Goal: Task Accomplishment & Management: Manage account settings

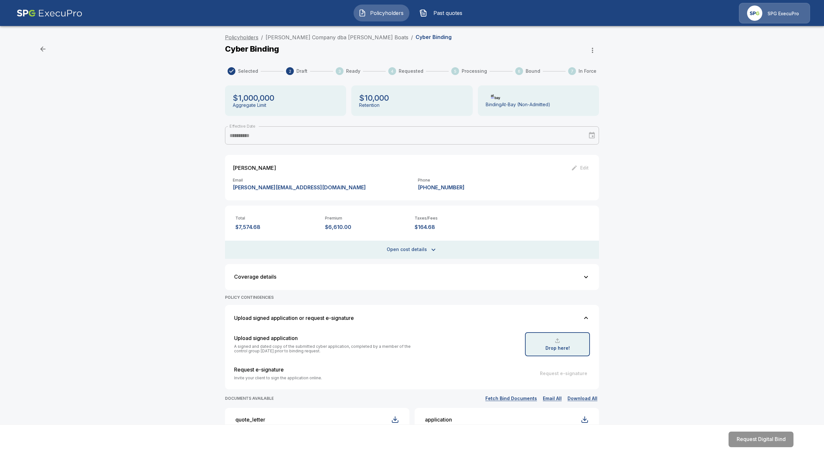
click at [258, 36] on link "Policyholders" at bounding box center [241, 37] width 33 height 6
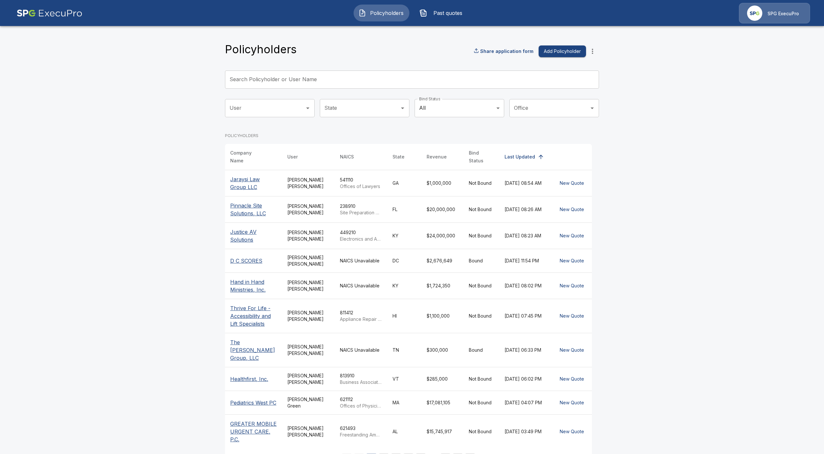
click at [260, 100] on div "User" at bounding box center [270, 108] width 90 height 18
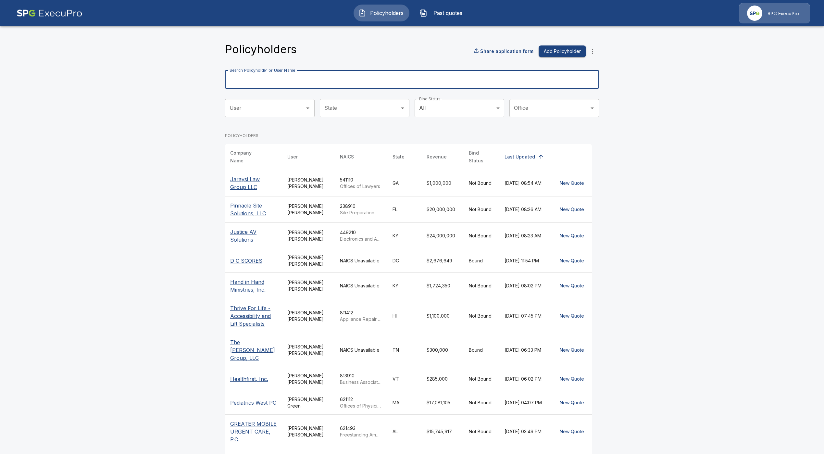
click at [270, 84] on input "Search Policyholder or User Name" at bounding box center [408, 79] width 367 height 18
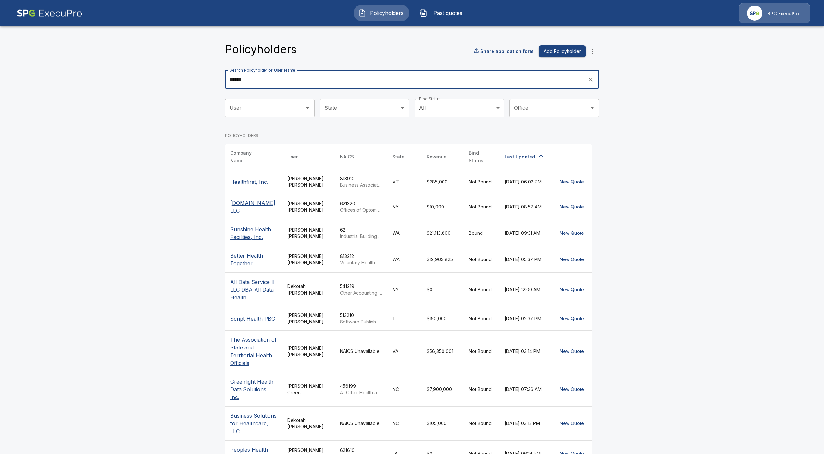
type input "******"
click at [251, 178] on p "Healthfirst, Inc." at bounding box center [253, 182] width 47 height 8
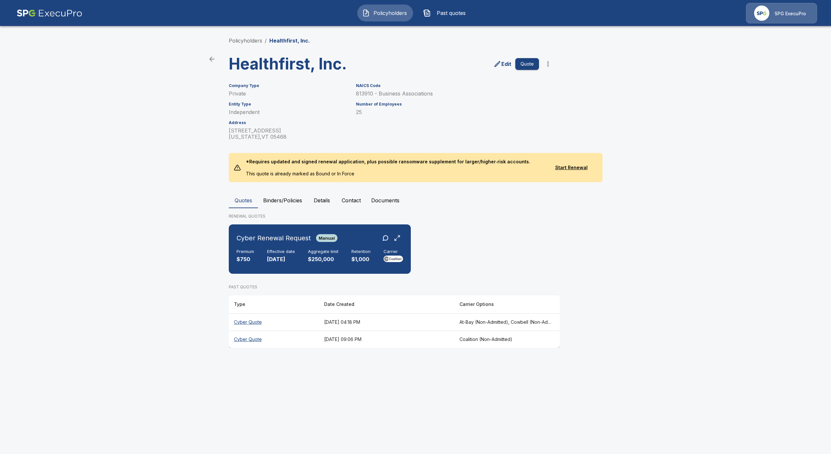
click at [244, 323] on th "Cyber Quote" at bounding box center [274, 321] width 90 height 17
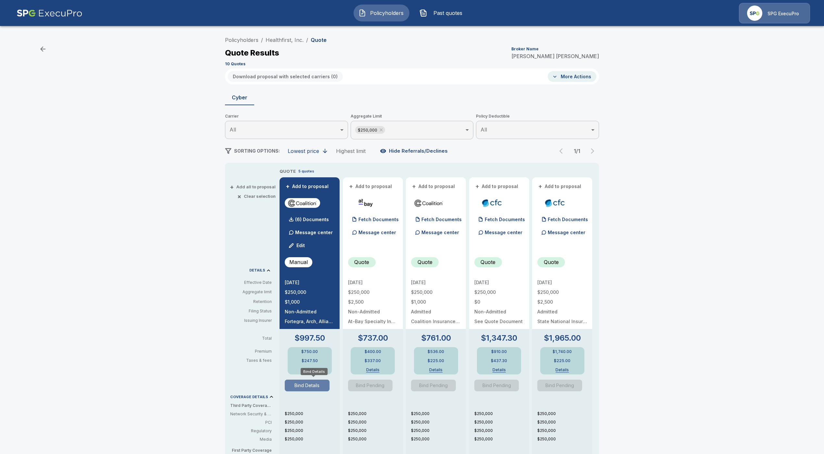
click at [303, 382] on button "Bind Details" at bounding box center [307, 385] width 45 height 12
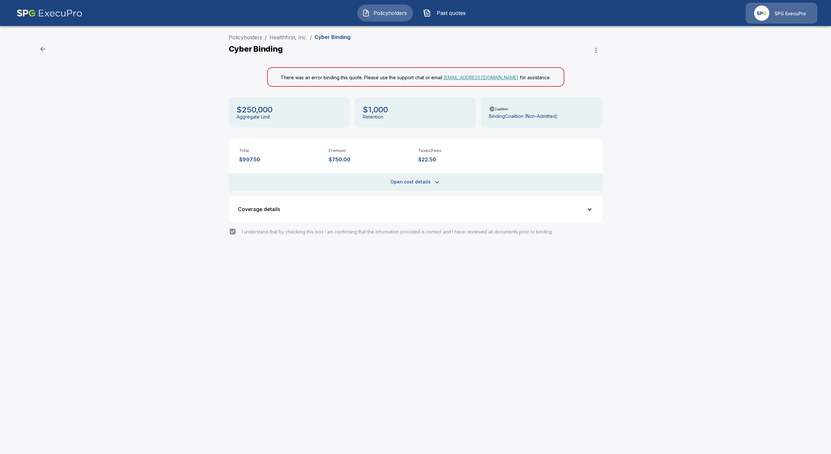
click at [596, 52] on icon "button" at bounding box center [595, 50] width 1 height 5
click at [142, 133] on div at bounding box center [415, 227] width 831 height 454
click at [236, 37] on link "Policyholders" at bounding box center [245, 37] width 33 height 6
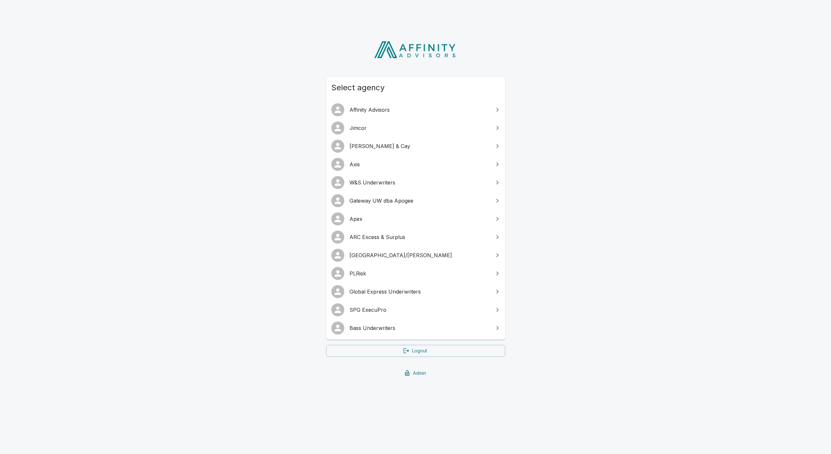
click at [404, 329] on span "Bass Underwriters" at bounding box center [419, 328] width 140 height 8
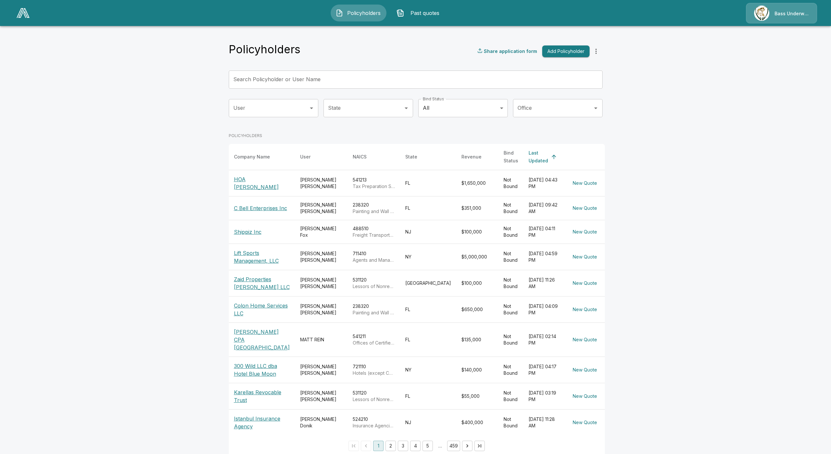
click at [251, 231] on p "Shippiz Inc" at bounding box center [262, 232] width 56 height 8
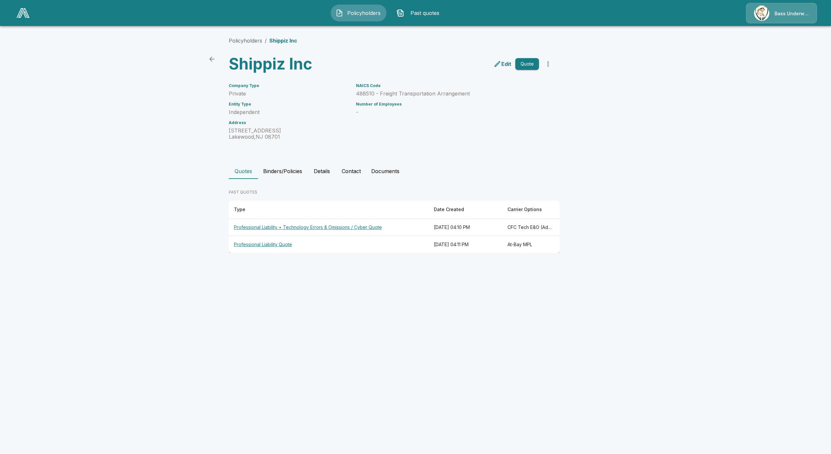
click at [340, 227] on th "Professional Liability + Technology Errors & Omissions / Cyber Quote" at bounding box center [329, 227] width 200 height 17
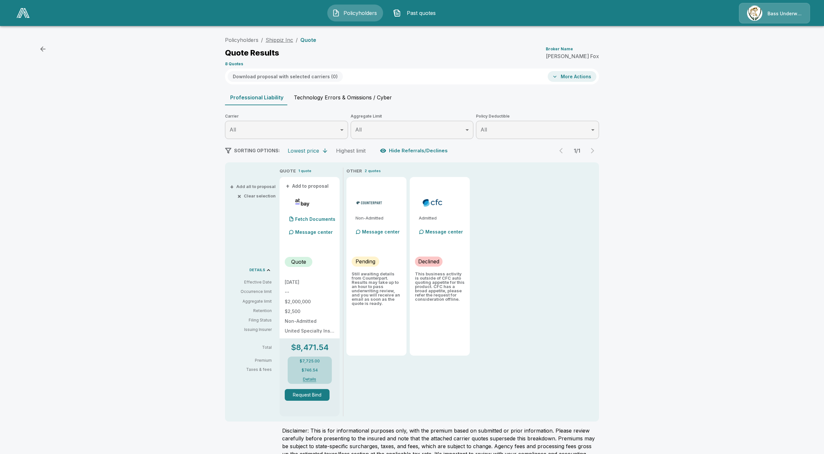
click at [285, 37] on link "Shippiz Inc" at bounding box center [279, 40] width 28 height 6
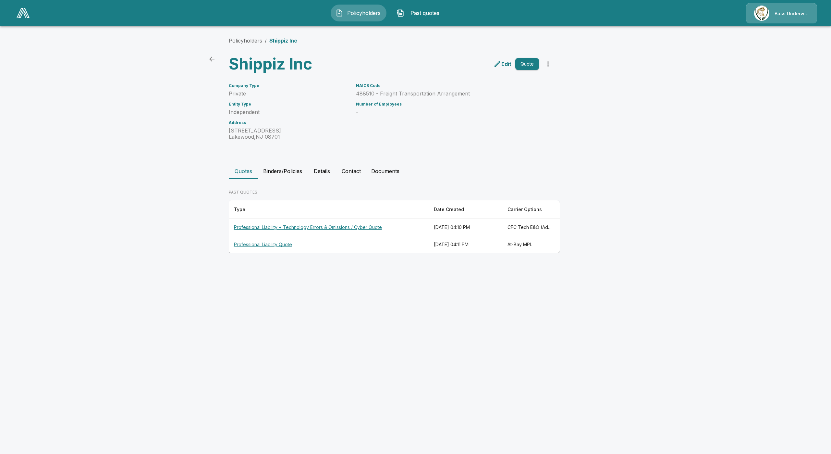
click at [360, 229] on th "Professional Liability + Technology Errors & Omissions / Cyber Quote" at bounding box center [329, 227] width 200 height 17
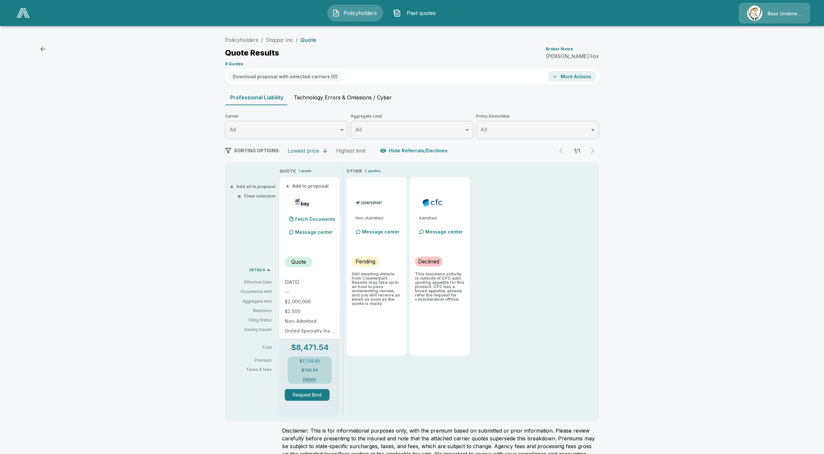
click at [311, 97] on button "Technology Errors & Omissions / Cyber" at bounding box center [342, 98] width 108 height 16
type input "*******"
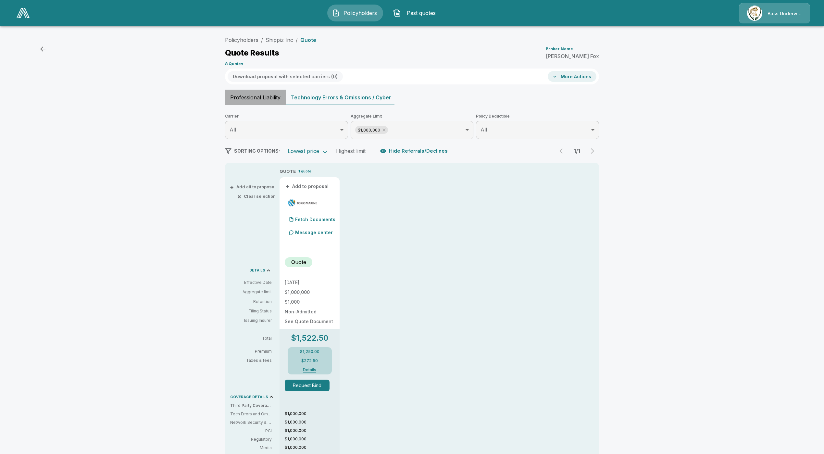
click at [269, 96] on button "Professional Liability" at bounding box center [255, 98] width 61 height 16
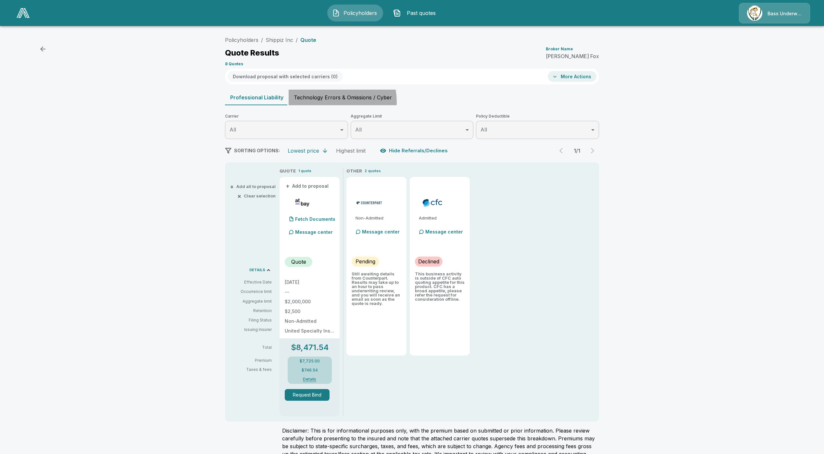
click at [329, 102] on button "Technology Errors & Omissions / Cyber" at bounding box center [342, 98] width 108 height 16
type input "*******"
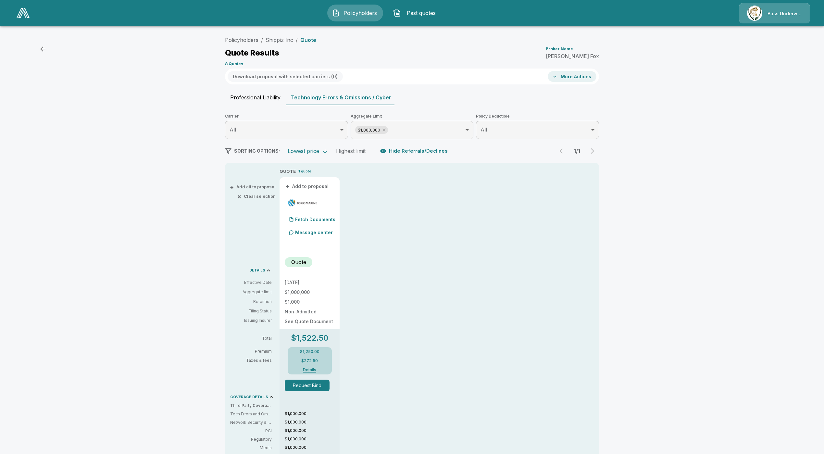
click at [273, 101] on button "Professional Liability" at bounding box center [255, 98] width 61 height 16
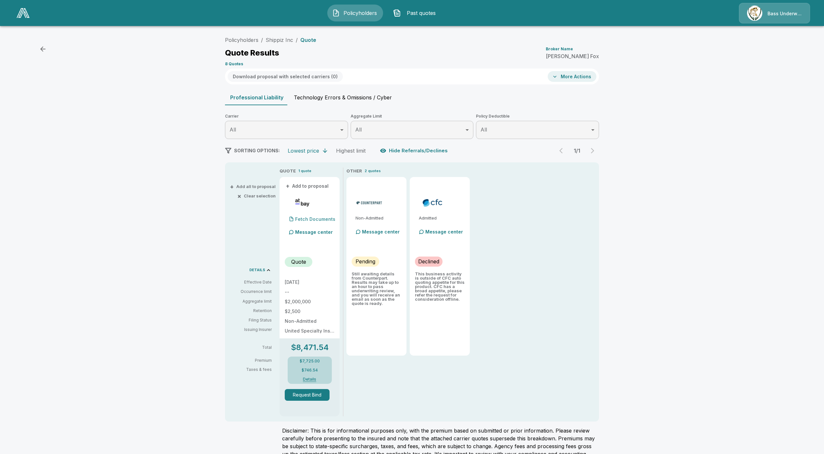
click at [324, 219] on p "Fetch Documents" at bounding box center [315, 219] width 40 height 5
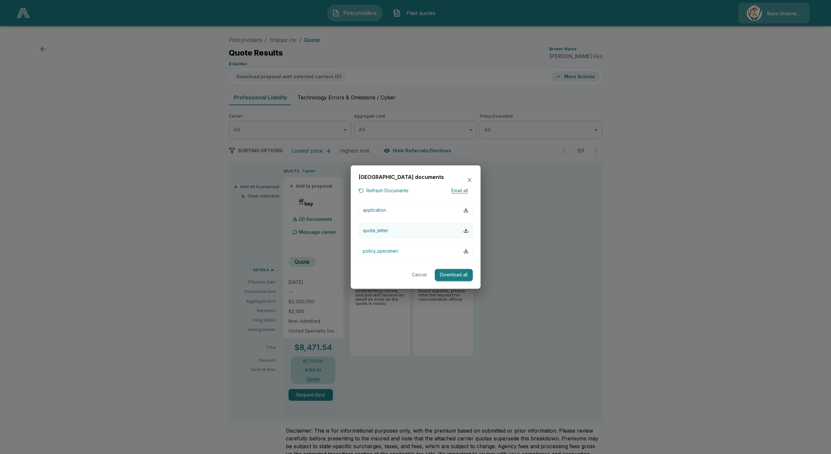
click at [395, 229] on button "quote_letter" at bounding box center [416, 230] width 114 height 15
click at [473, 180] on div "At-Bay documents Refresh Documents Email all application quote_letter policy_sp…" at bounding box center [416, 226] width 130 height 123
click at [468, 180] on icon "button" at bounding box center [469, 180] width 6 height 6
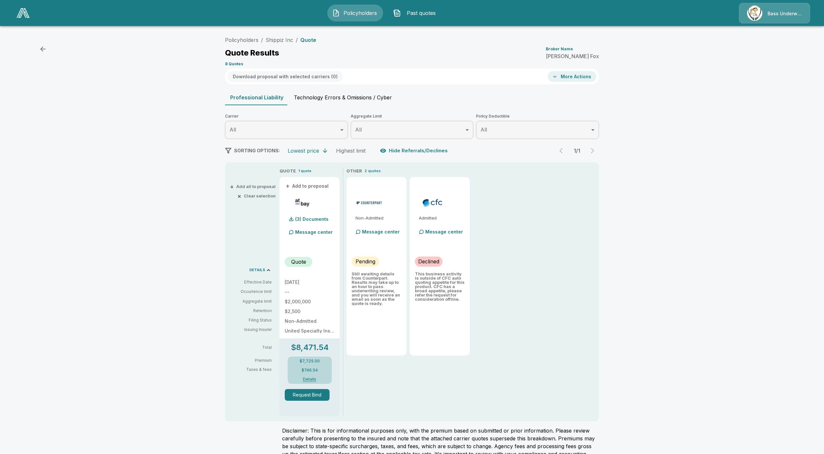
click at [322, 101] on button "Technology Errors & Omissions / Cyber" at bounding box center [342, 98] width 108 height 16
type input "*******"
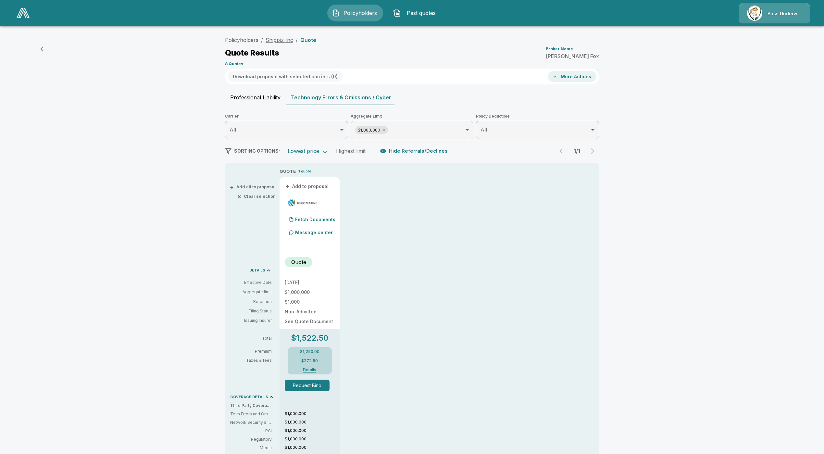
click at [293, 38] on link "Shippiz Inc" at bounding box center [279, 40] width 28 height 6
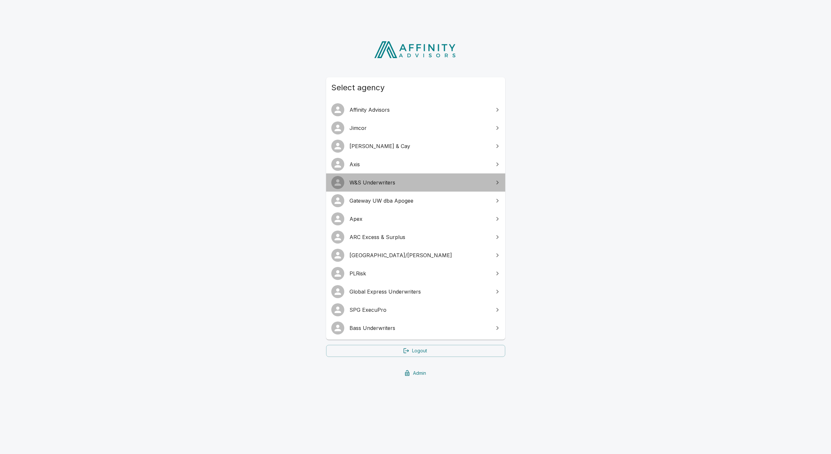
click at [373, 180] on span "W&S Underwriters" at bounding box center [419, 182] width 140 height 8
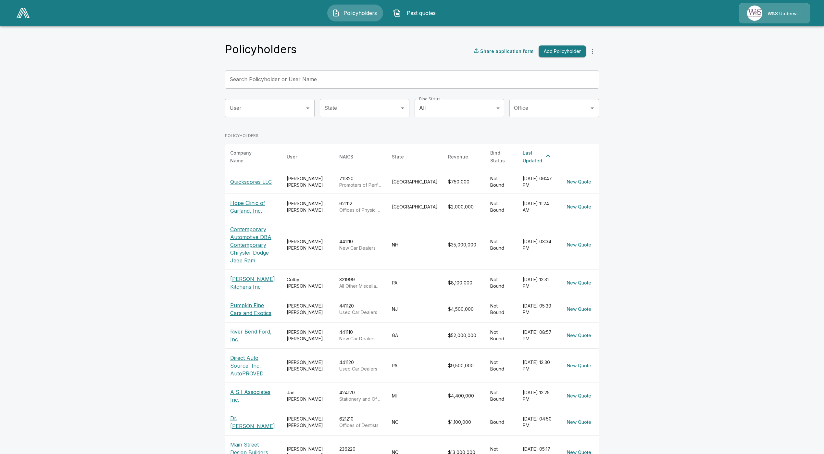
click at [280, 110] on input "User" at bounding box center [265, 108] width 74 height 12
click at [256, 128] on li "[PERSON_NAME]" at bounding box center [274, 126] width 90 height 12
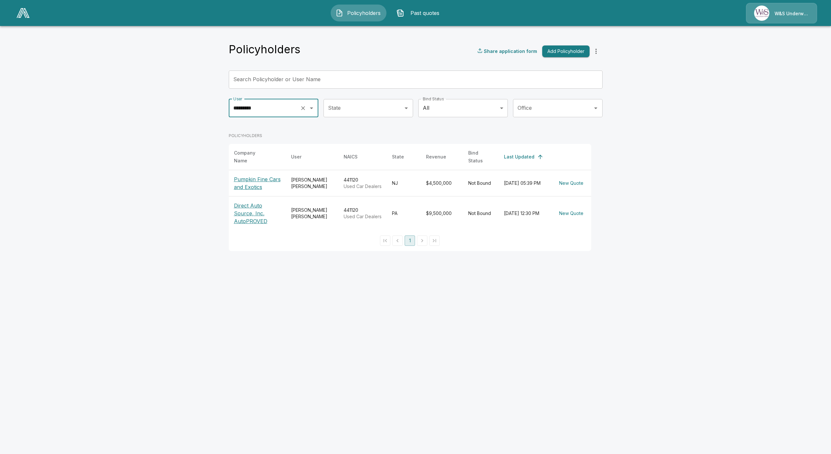
type input "*********"
click at [260, 214] on p "Direct Auto Source, Inc. AutoPROVED" at bounding box center [257, 213] width 47 height 23
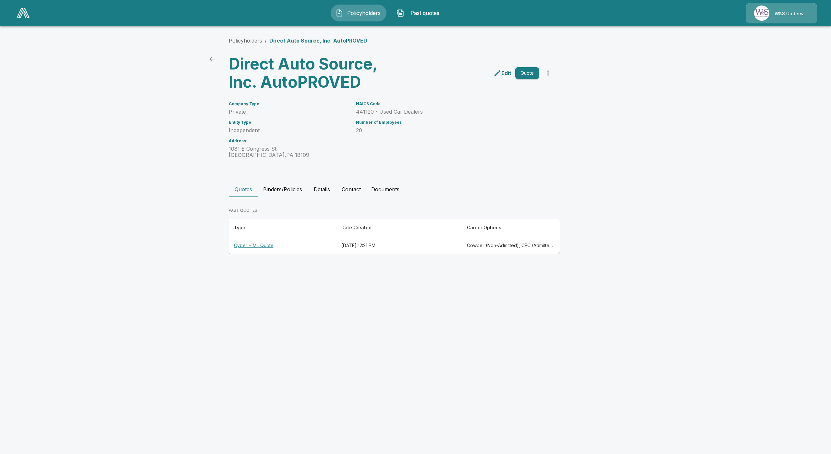
click at [265, 248] on th "Cyber + ML Quote" at bounding box center [282, 245] width 107 height 17
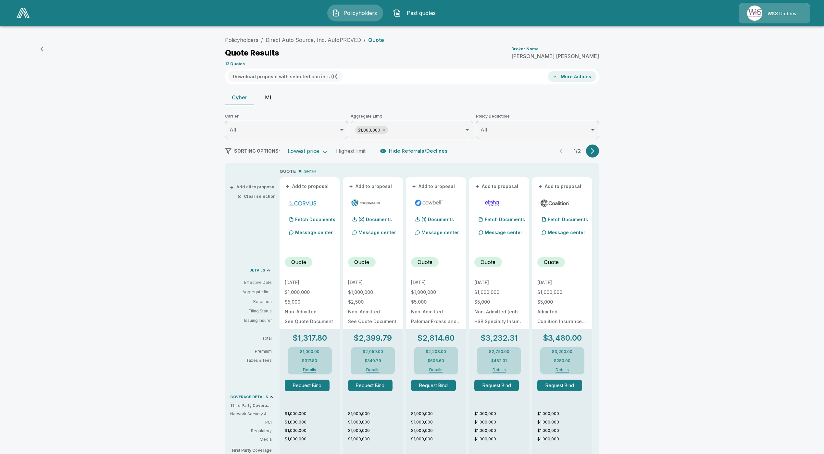
click at [274, 96] on button "ML" at bounding box center [268, 98] width 29 height 16
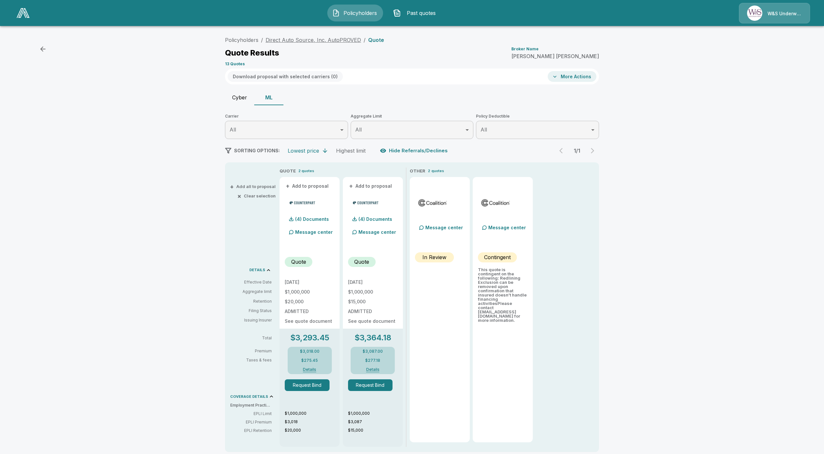
click at [312, 37] on link "Direct Auto Source, Inc. AutoPROVED" at bounding box center [312, 40] width 95 height 6
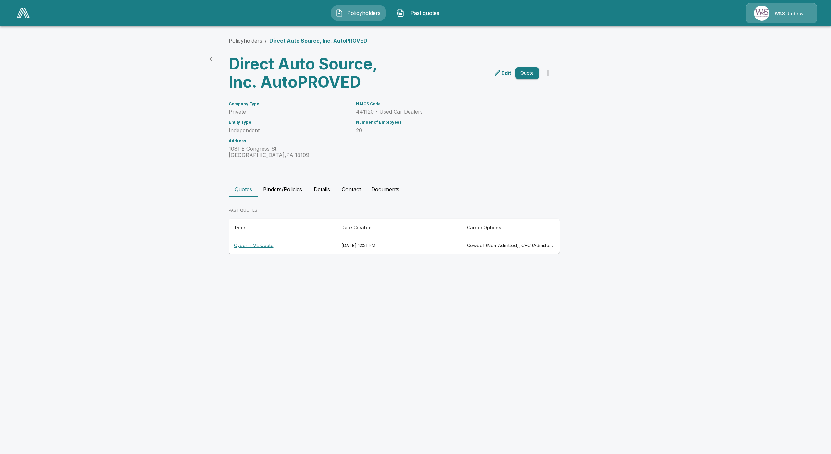
click at [524, 79] on button "Quote" at bounding box center [527, 73] width 24 height 12
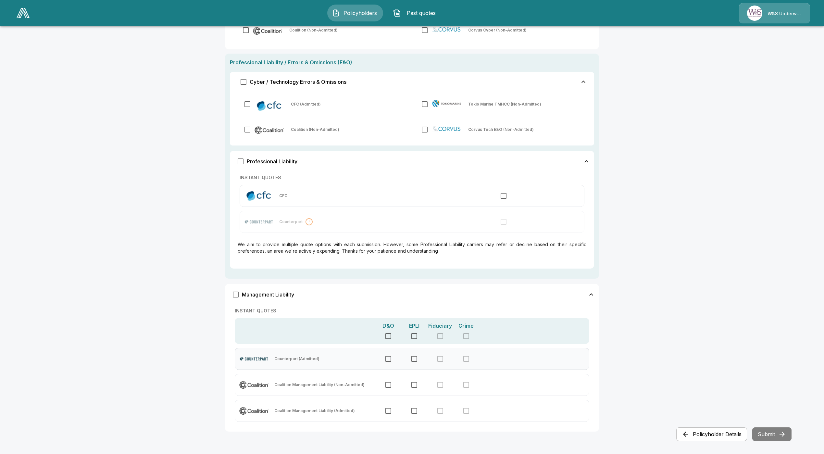
scroll to position [201, 0]
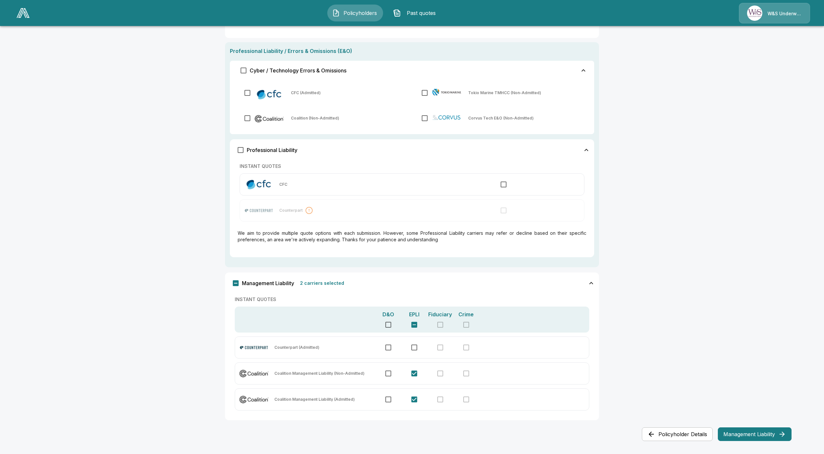
click at [757, 432] on button "Management Liability" at bounding box center [754, 434] width 74 height 14
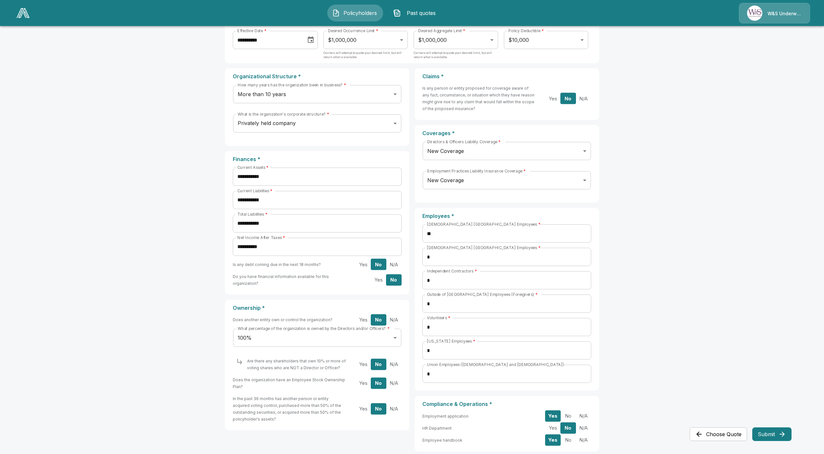
scroll to position [97, 0]
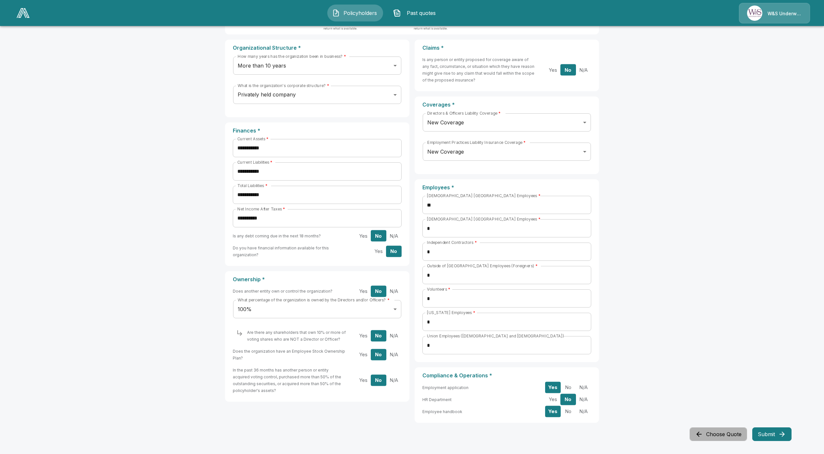
click at [719, 436] on button "Choose Quote" at bounding box center [717, 434] width 57 height 14
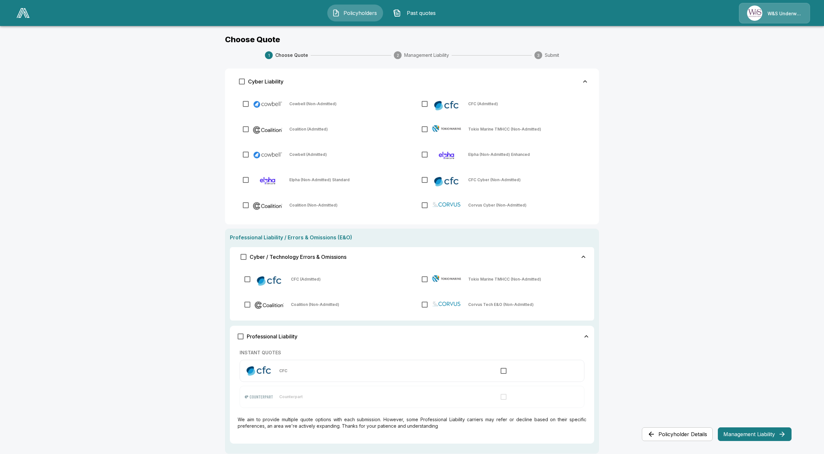
scroll to position [49, 0]
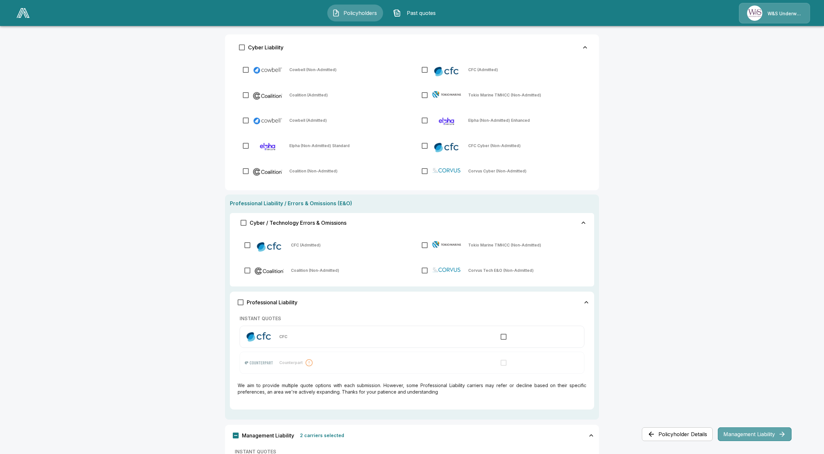
click at [744, 430] on button "Management Liability" at bounding box center [754, 434] width 74 height 14
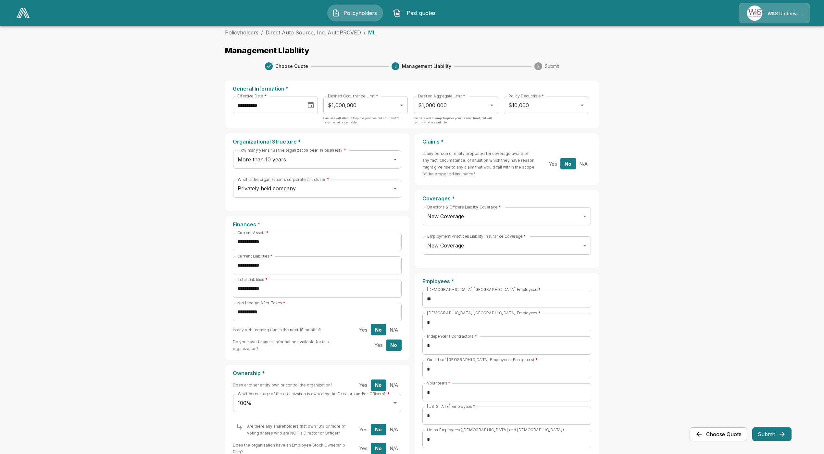
scroll to position [0, 0]
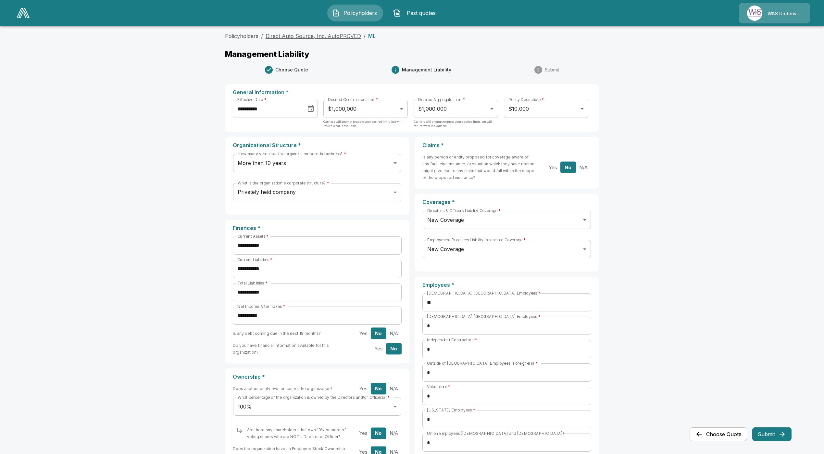
click at [321, 35] on link "Direct Auto Source, Inc. AutoPROVED" at bounding box center [312, 36] width 95 height 6
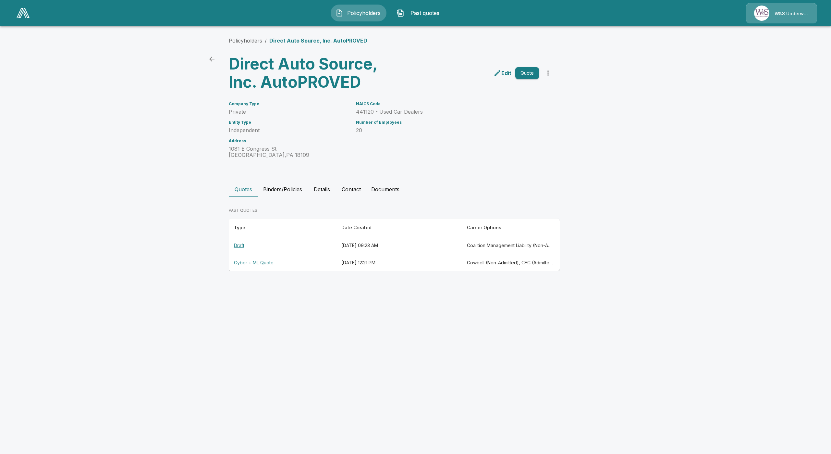
click at [248, 259] on th "Cyber + ML Quote" at bounding box center [282, 262] width 107 height 17
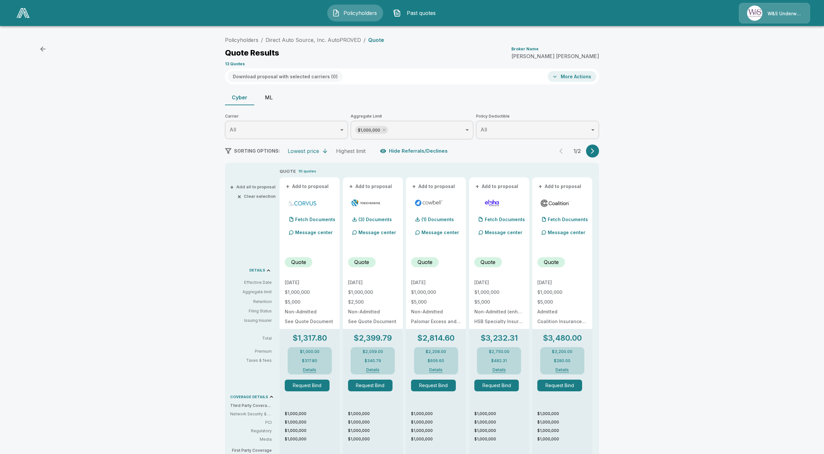
click at [270, 96] on button "ML" at bounding box center [268, 98] width 29 height 16
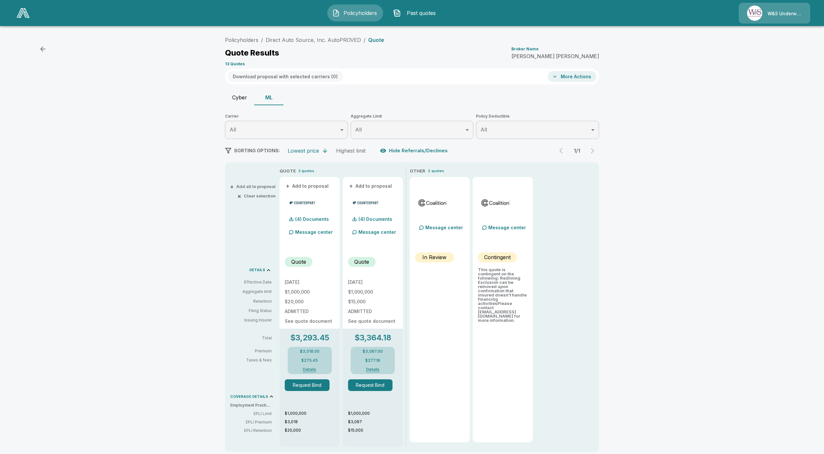
click at [632, 210] on div "Policyholders / Direct Auto Source, Inc. AutoPROVED / Quote Quote Results Broke…" at bounding box center [412, 267] width 824 height 473
click at [663, 283] on div "Policyholders / Direct Auto Source, Inc. AutoPROVED / Quote Quote Results Broke…" at bounding box center [412, 267] width 824 height 473
click at [639, 249] on div "Policyholders / Direct Auto Source, Inc. AutoPROVED / Quote Quote Results Broke…" at bounding box center [412, 267] width 824 height 473
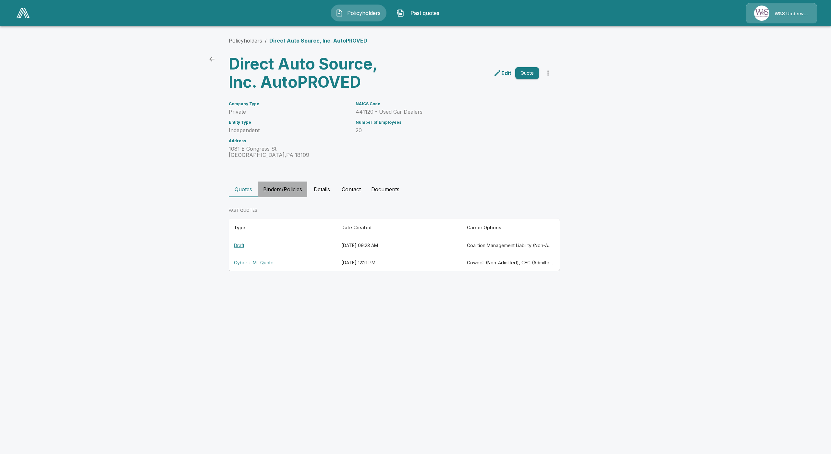
click at [284, 190] on button "Binders/Policies" at bounding box center [282, 189] width 49 height 16
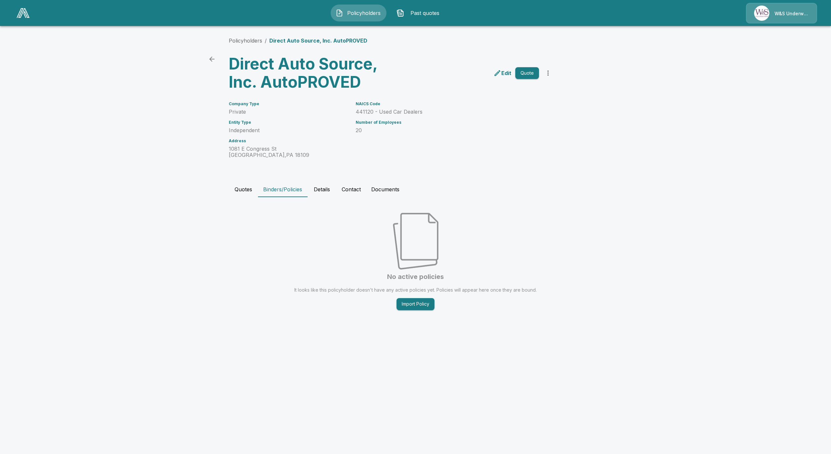
click at [240, 186] on button "Quotes" at bounding box center [243, 189] width 29 height 16
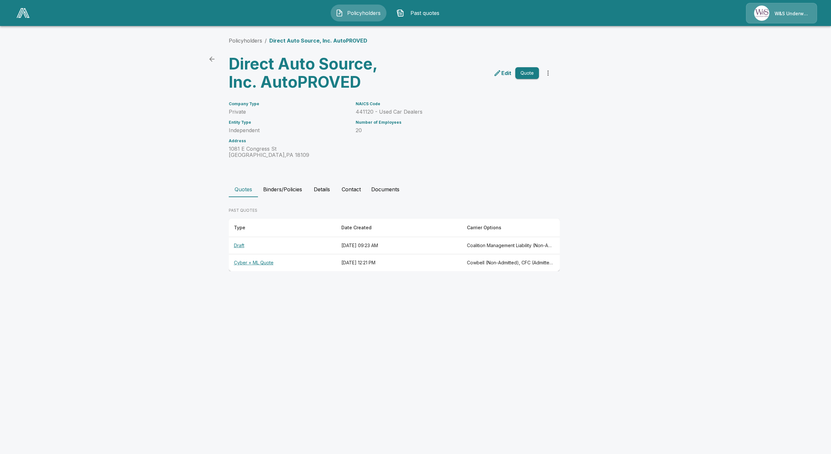
click at [259, 262] on th "Cyber + ML Quote" at bounding box center [282, 262] width 107 height 17
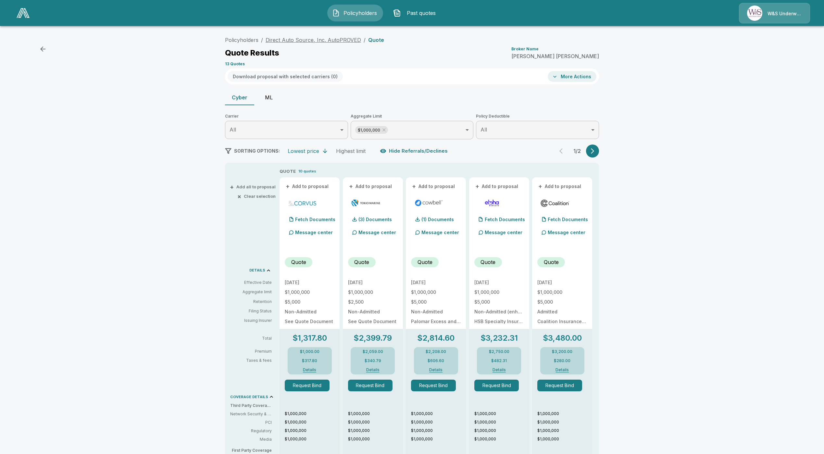
click at [306, 41] on link "Direct Auto Source, Inc. AutoPROVED" at bounding box center [312, 40] width 95 height 6
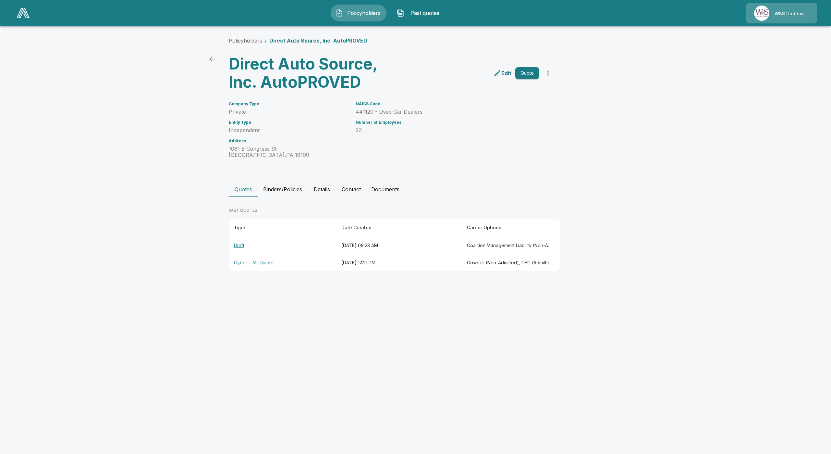
click at [243, 246] on th "Draft" at bounding box center [282, 245] width 107 height 17
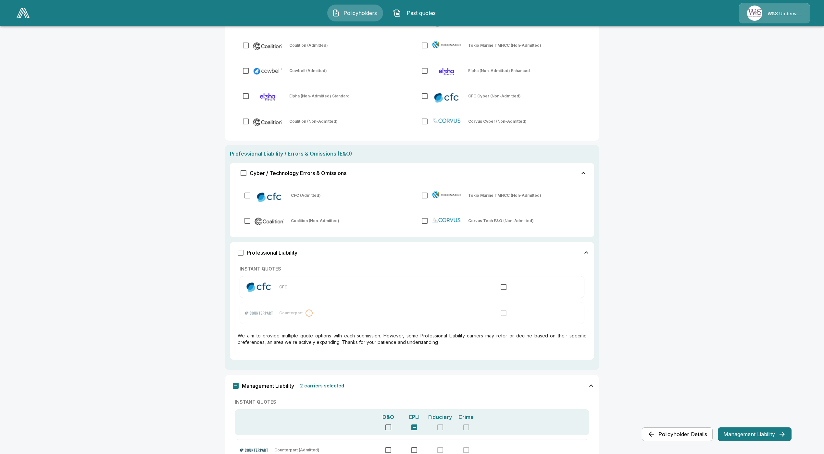
scroll to position [201, 0]
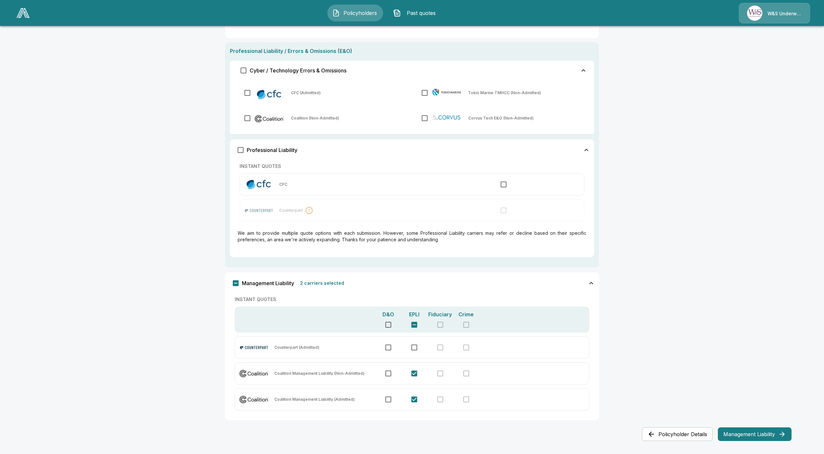
click at [760, 434] on button "Management Liability" at bounding box center [754, 434] width 74 height 14
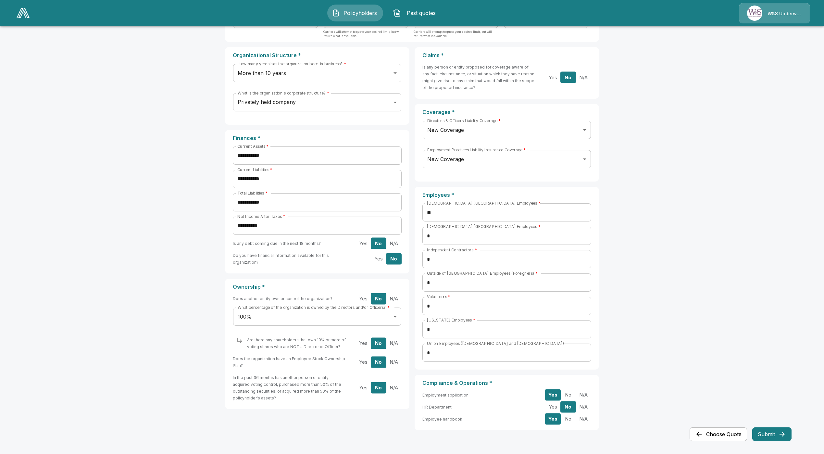
scroll to position [97, 0]
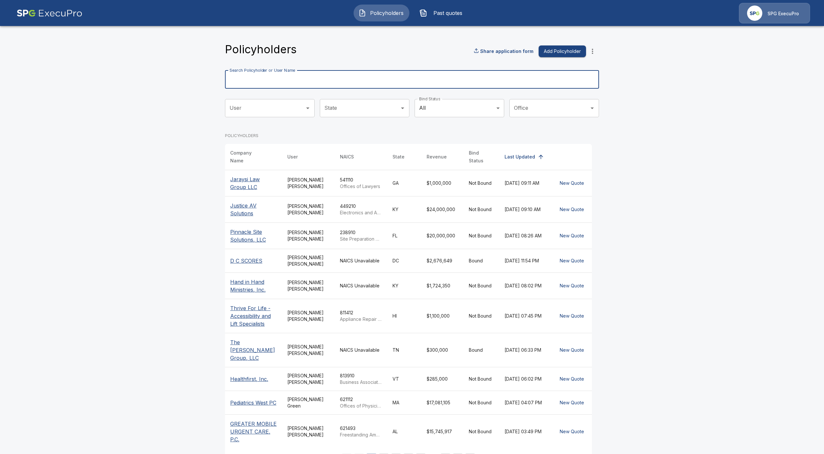
click at [284, 77] on input "Search Policyholder or User Name" at bounding box center [408, 79] width 367 height 18
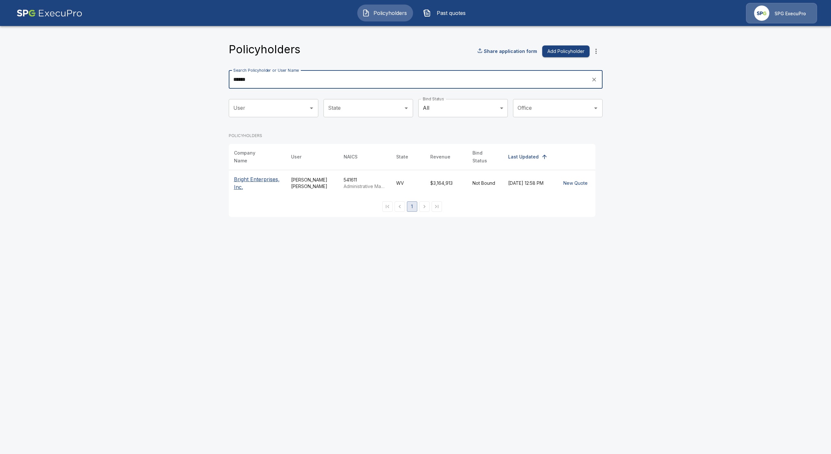
type input "******"
drag, startPoint x: 321, startPoint y: 179, endPoint x: 292, endPoint y: 180, distance: 28.3
click at [292, 180] on div "[PERSON_NAME]" at bounding box center [312, 183] width 42 height 13
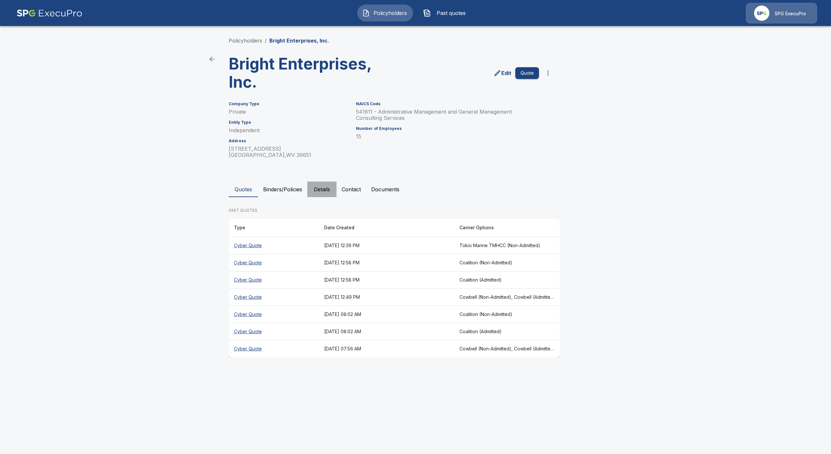
click at [308, 188] on button "Details" at bounding box center [321, 189] width 29 height 16
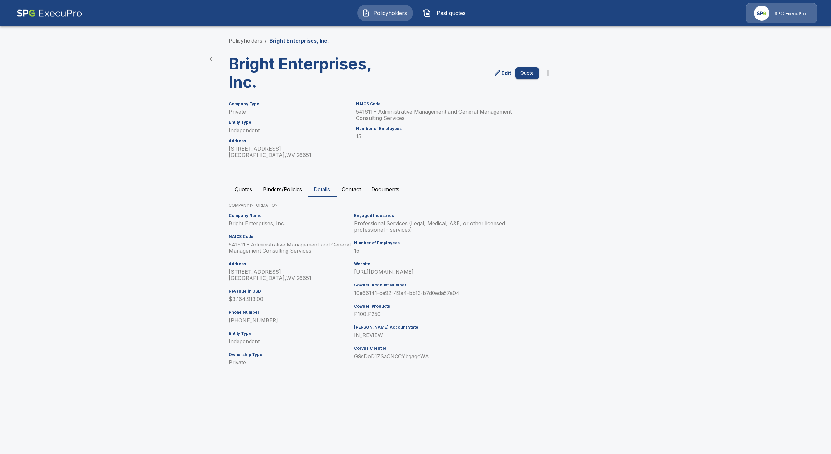
click at [347, 189] on button "Contact" at bounding box center [352, 189] width 30 height 16
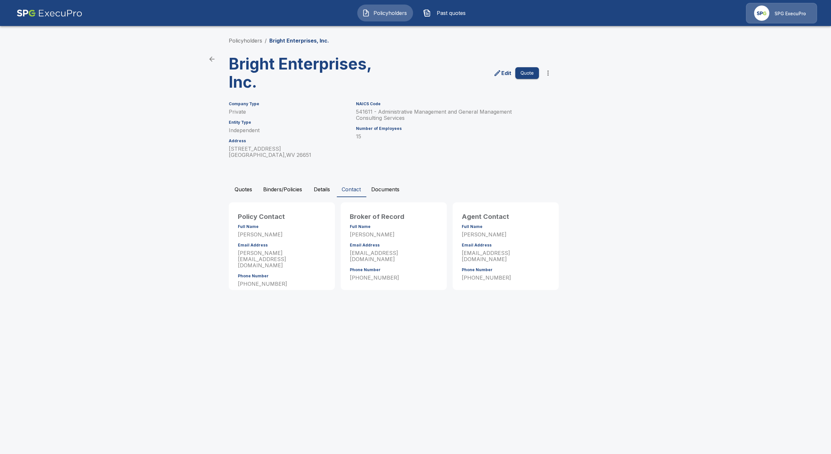
drag, startPoint x: 388, startPoint y: 232, endPoint x: 339, endPoint y: 234, distance: 48.7
click at [339, 234] on div "Broker of Record Full Name Cherie Tolbert Email Address ctolbert@csrisks.com Ph…" at bounding box center [392, 245] width 109 height 90
copy p "Cherie Tolbert"
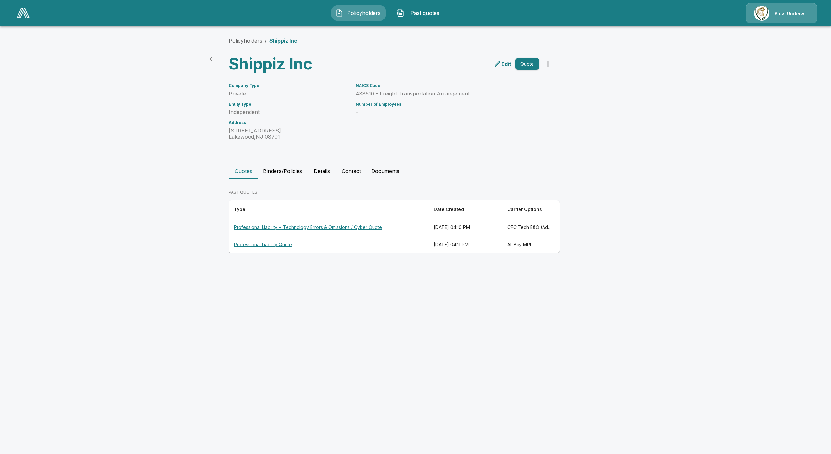
click at [316, 169] on button "Details" at bounding box center [321, 171] width 29 height 16
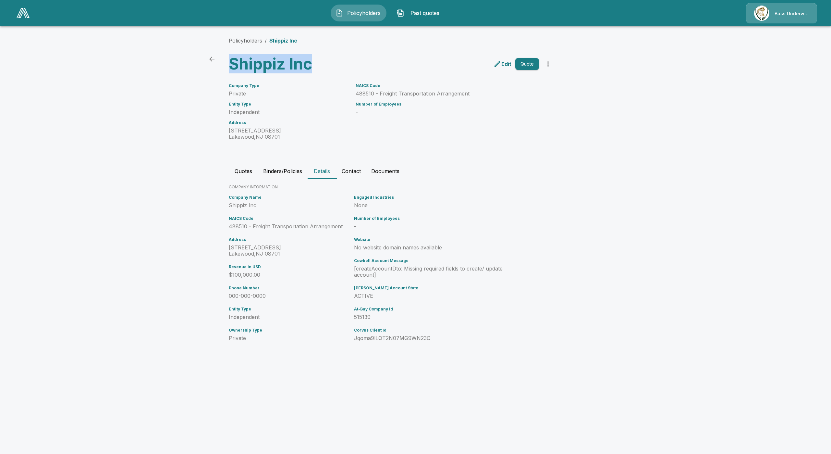
drag, startPoint x: 308, startPoint y: 68, endPoint x: 233, endPoint y: 72, distance: 74.8
click at [233, 72] on h3 "Shippiz Inc" at bounding box center [309, 64] width 160 height 18
click at [502, 67] on p "Edit" at bounding box center [506, 64] width 10 height 8
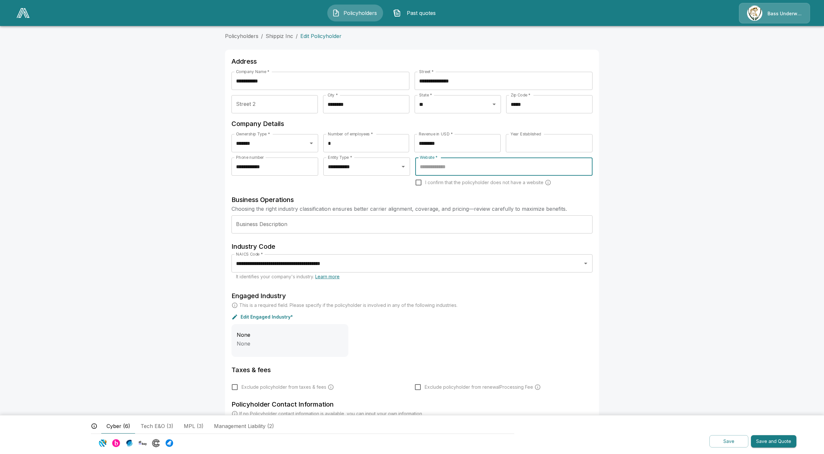
click at [435, 167] on input "Website *" at bounding box center [503, 166] width 171 height 12
paste input "**********"
type input "**********"
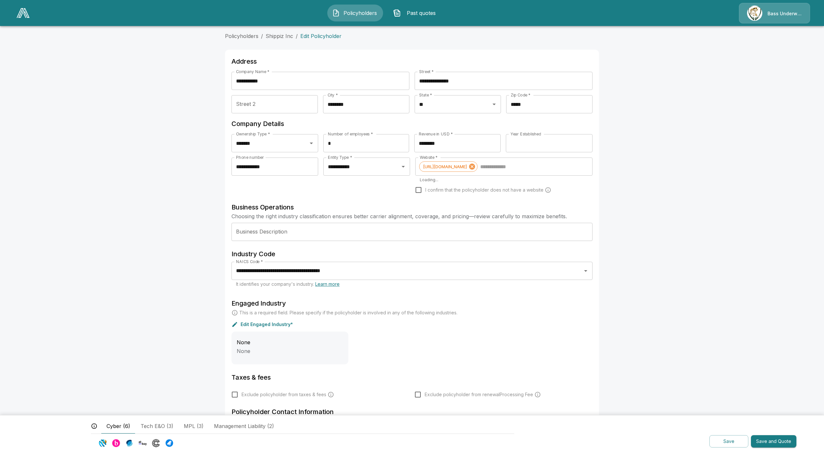
click at [466, 203] on h6 "Business Operations" at bounding box center [411, 207] width 361 height 10
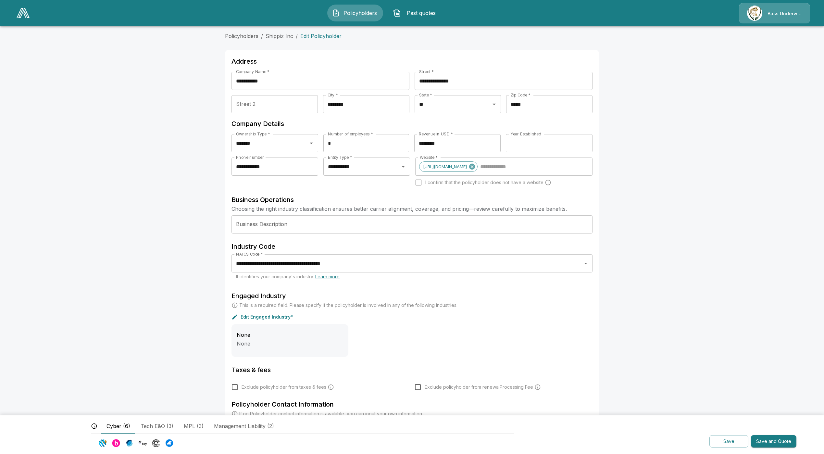
click at [347, 144] on input "*" at bounding box center [366, 143] width 86 height 18
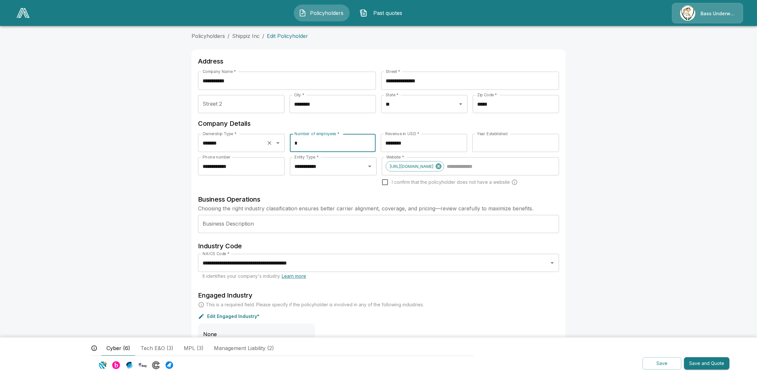
drag, startPoint x: 315, startPoint y: 140, endPoint x: 288, endPoint y: 143, distance: 26.8
click at [288, 143] on div "Ownership Type * ******* Ownership Type * Number of employees * * Number of emp…" at bounding box center [378, 145] width 361 height 23
type input "*"
click at [272, 188] on div "**********" at bounding box center [241, 175] width 87 height 37
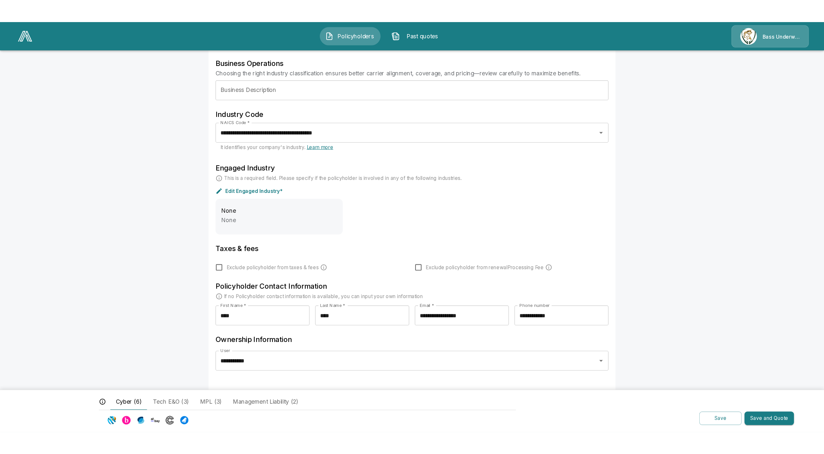
scroll to position [84, 0]
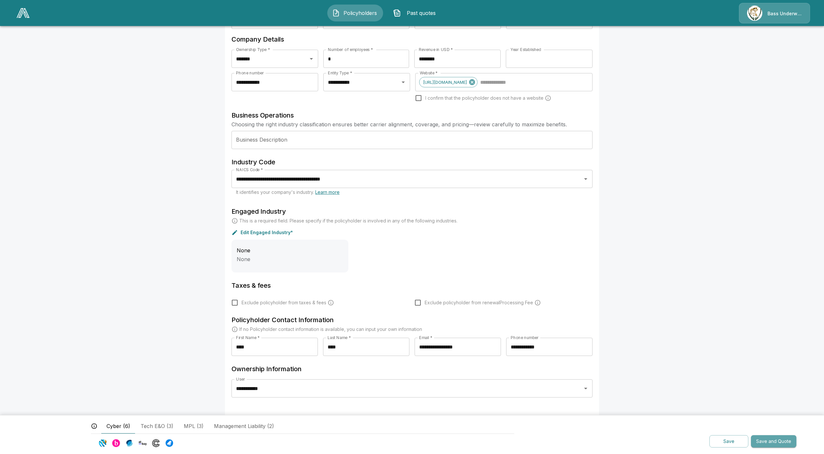
click at [770, 442] on button "Save and Quote" at bounding box center [773, 441] width 45 height 13
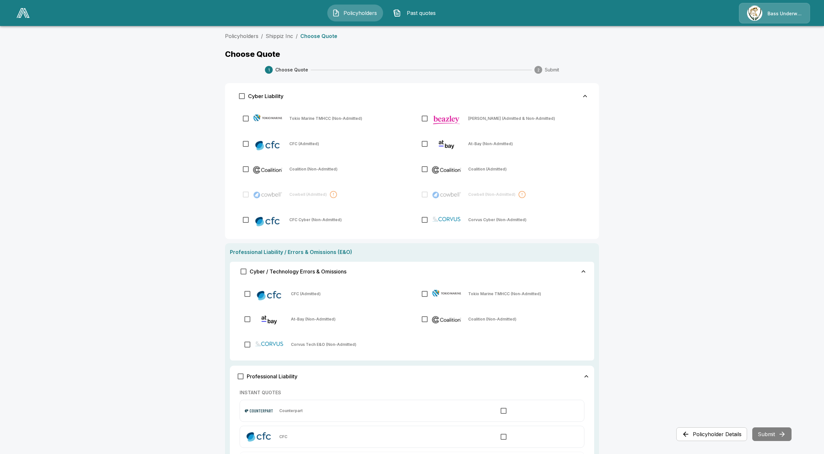
click at [295, 273] on span "Cyber / Technology Errors & Omissions" at bounding box center [298, 271] width 97 height 5
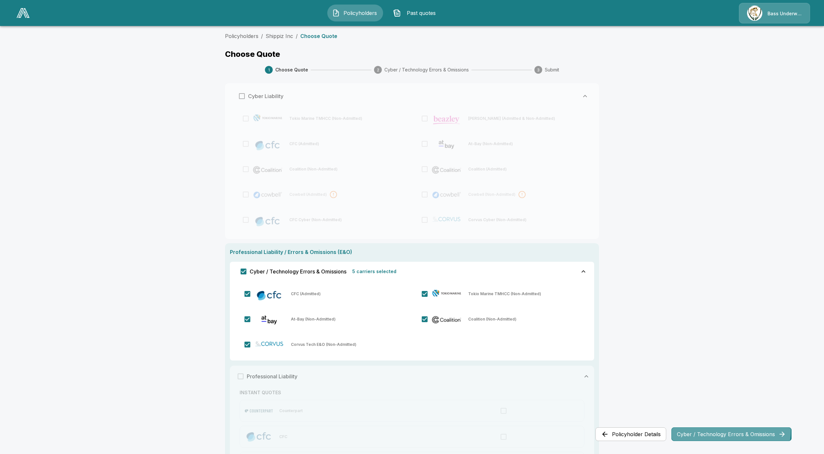
click at [713, 429] on button "Cyber / Technology Errors & Omissions" at bounding box center [731, 434] width 120 height 14
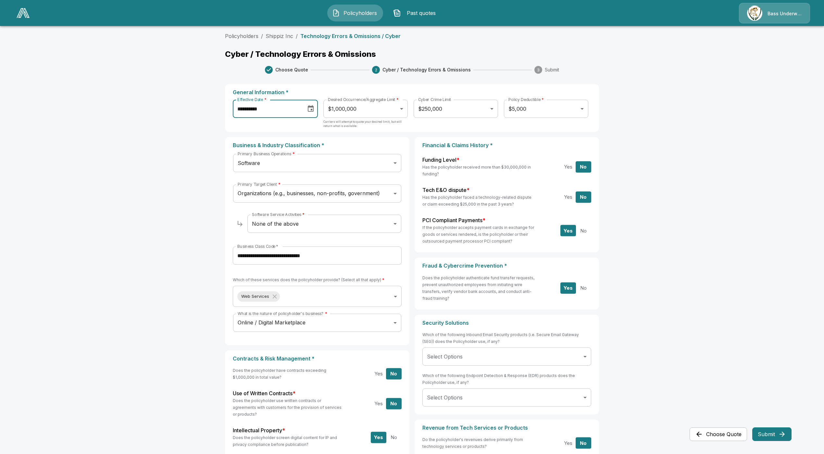
click at [251, 112] on input "**********" at bounding box center [267, 109] width 69 height 18
click at [318, 193] on button "22" at bounding box center [315, 193] width 12 height 12
type input "**********"
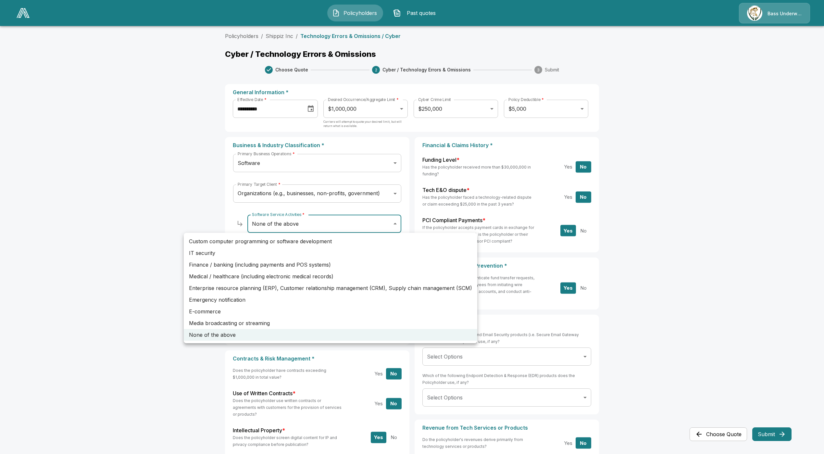
click at [314, 225] on body "**********" at bounding box center [412, 367] width 824 height 734
click at [217, 334] on li "None of the above" at bounding box center [330, 335] width 293 height 12
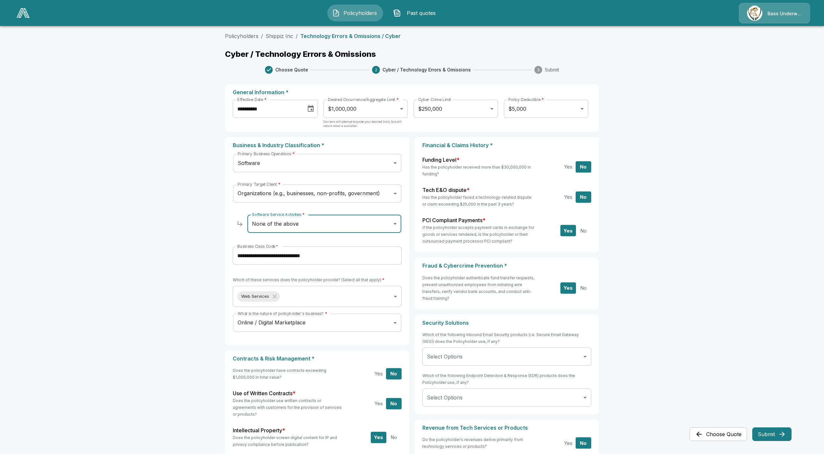
click at [207, 318] on main "**********" at bounding box center [412, 367] width 824 height 734
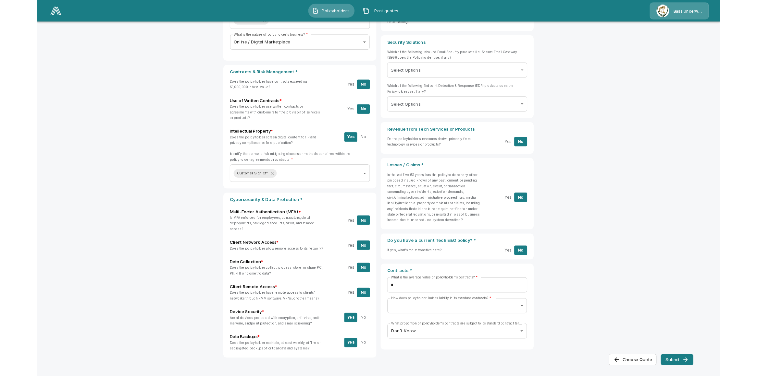
scroll to position [274, 0]
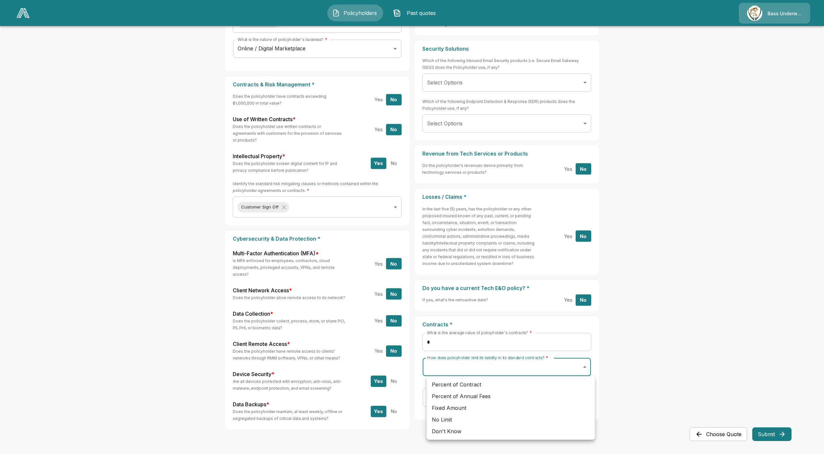
click at [507, 370] on body "**********" at bounding box center [412, 93] width 824 height 734
click at [468, 340] on div at bounding box center [412, 227] width 824 height 454
click at [449, 362] on body "**********" at bounding box center [412, 93] width 824 height 734
drag, startPoint x: 678, startPoint y: 337, endPoint x: 664, endPoint y: 338, distance: 14.0
click at [675, 337] on div at bounding box center [412, 227] width 824 height 454
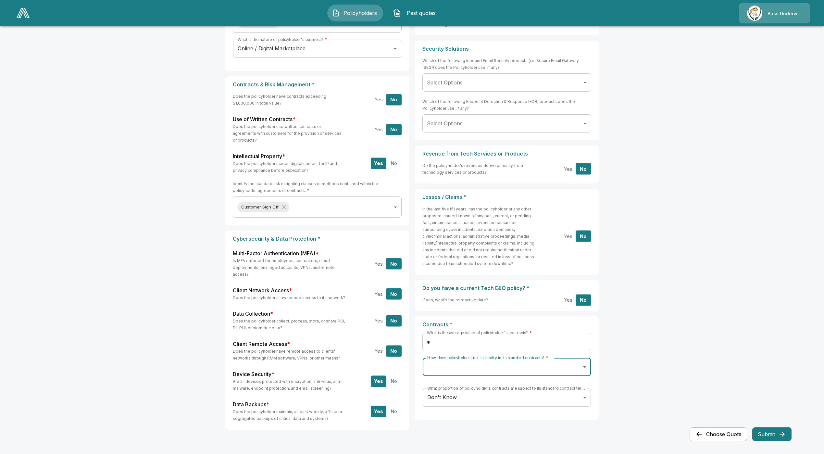
click at [450, 340] on input "*" at bounding box center [506, 342] width 169 height 18
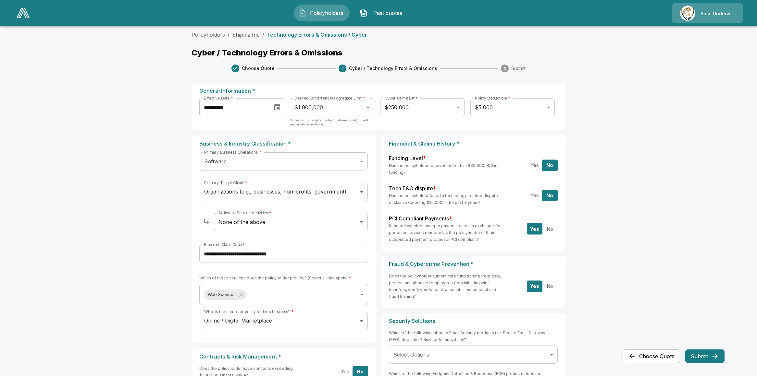
scroll to position [0, 0]
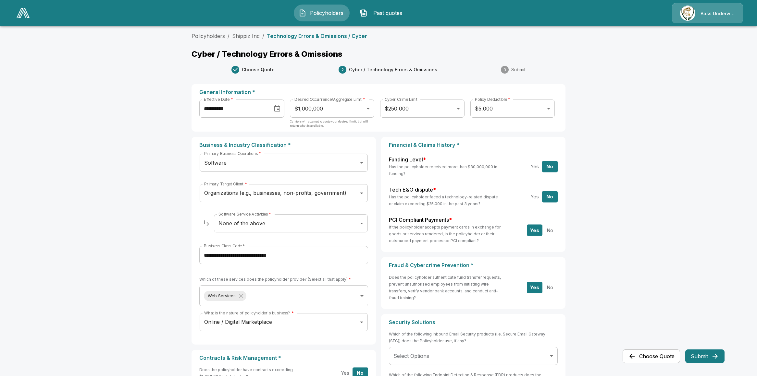
click at [495, 107] on body "**********" at bounding box center [378, 367] width 757 height 734
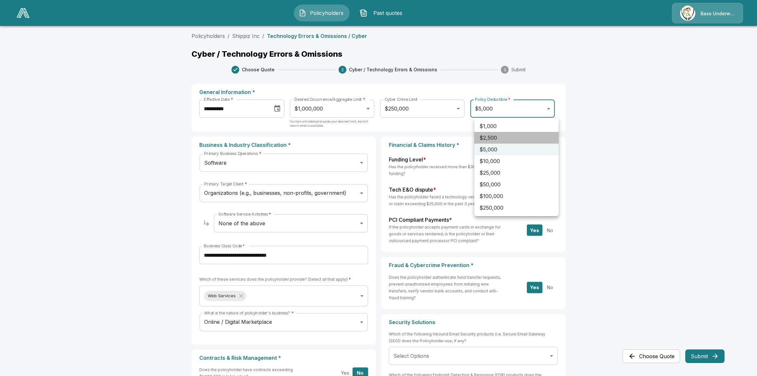
click at [497, 135] on li "$2,500" at bounding box center [516, 138] width 84 height 12
type input "****"
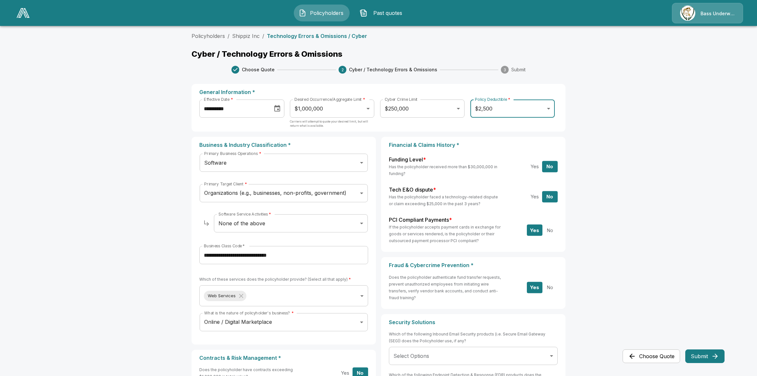
click at [619, 181] on main "**********" at bounding box center [378, 367] width 757 height 734
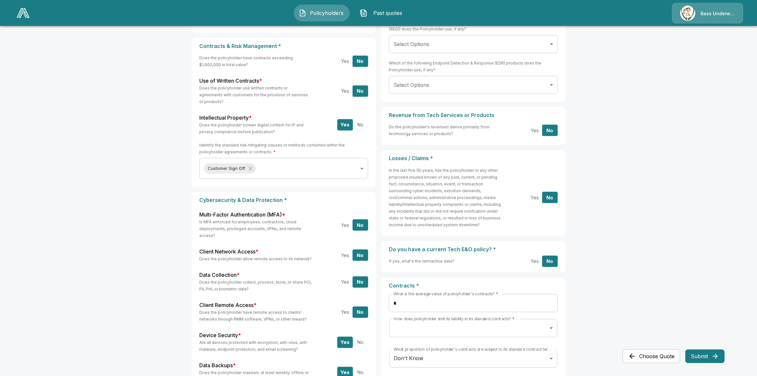
scroll to position [341, 0]
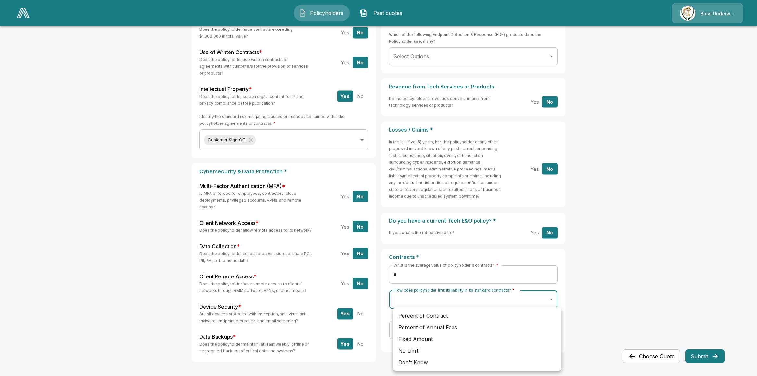
click at [538, 300] on body "**********" at bounding box center [378, 26] width 757 height 734
click at [424, 364] on li "Don't Know" at bounding box center [477, 363] width 168 height 12
type input "*********"
click at [610, 275] on main "**********" at bounding box center [378, 26] width 757 height 734
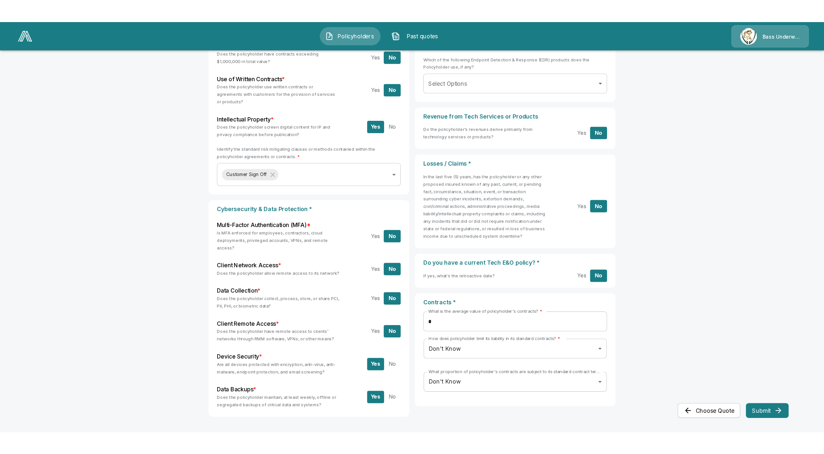
scroll to position [274, 0]
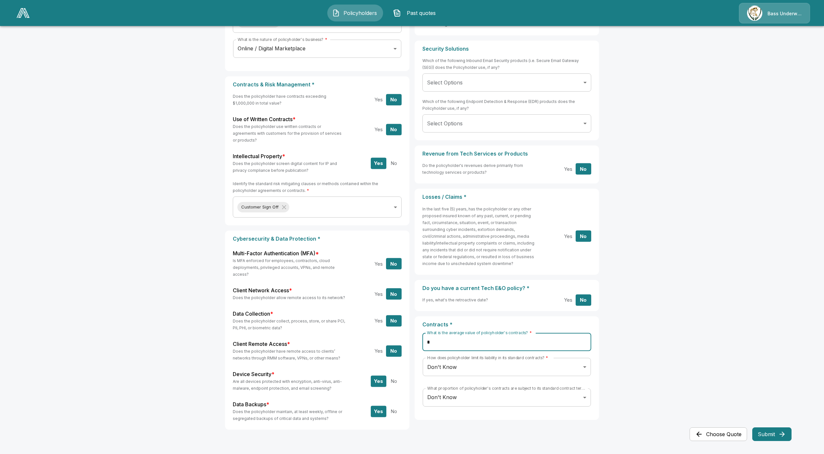
click at [459, 342] on input "*" at bounding box center [506, 342] width 169 height 18
click at [574, 298] on button "Yes" at bounding box center [568, 299] width 16 height 11
type input "**********"
click at [492, 316] on input "**********" at bounding box center [505, 319] width 138 height 18
click at [587, 303] on button "No" at bounding box center [583, 299] width 16 height 11
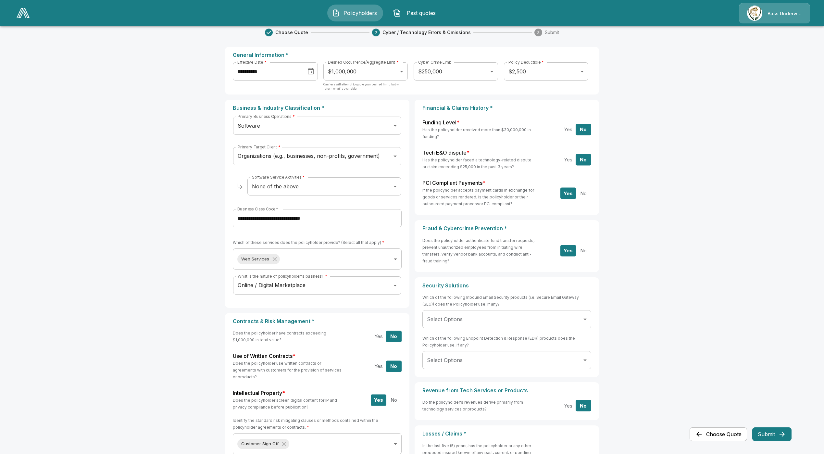
scroll to position [31, 0]
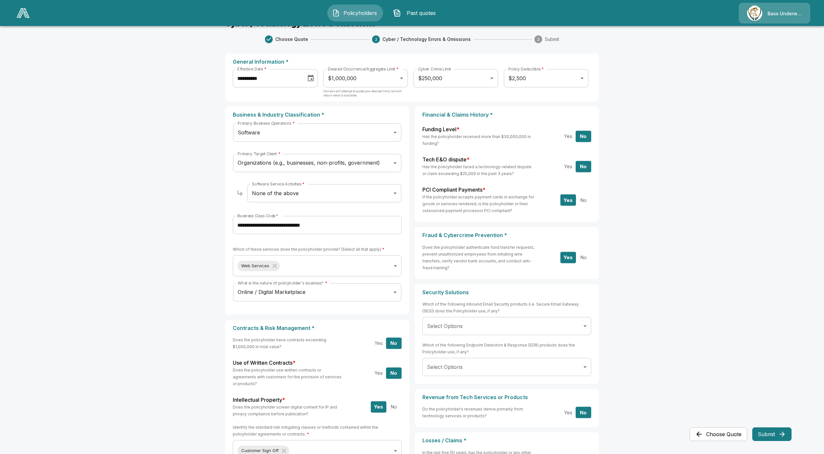
click at [774, 435] on button "Submit" at bounding box center [771, 434] width 39 height 14
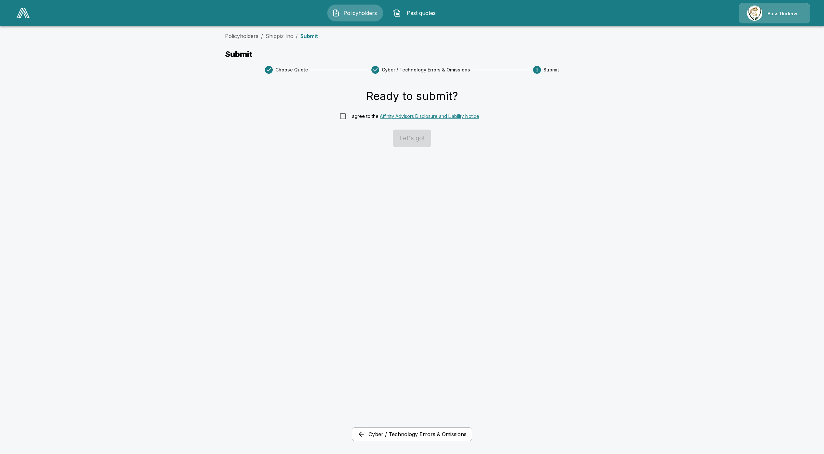
scroll to position [0, 0]
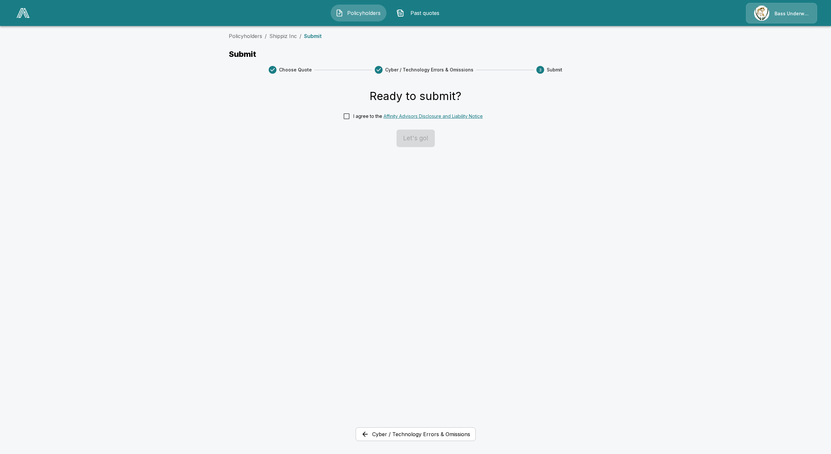
click at [353, 116] on div "I agree to the Affinity Advisors Disclosure and Liability Notice" at bounding box center [417, 116] width 129 height 7
click at [421, 138] on button "Let's go!" at bounding box center [416, 138] width 38 height 18
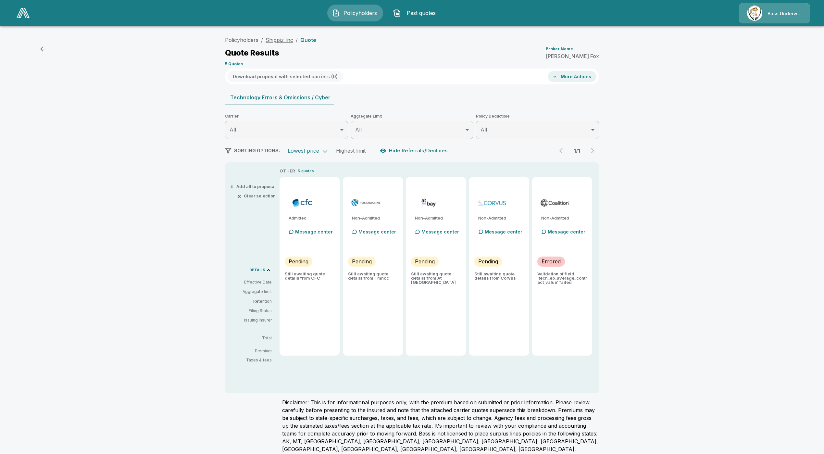
click at [275, 42] on link "Shippiz Inc" at bounding box center [279, 40] width 28 height 6
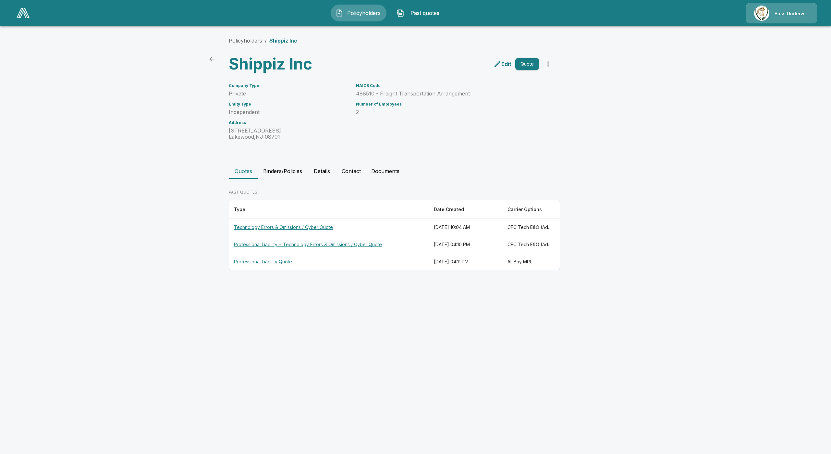
click at [247, 246] on th "Professional Liability + Technology Errors & Omissions / Cyber Quote" at bounding box center [329, 244] width 200 height 17
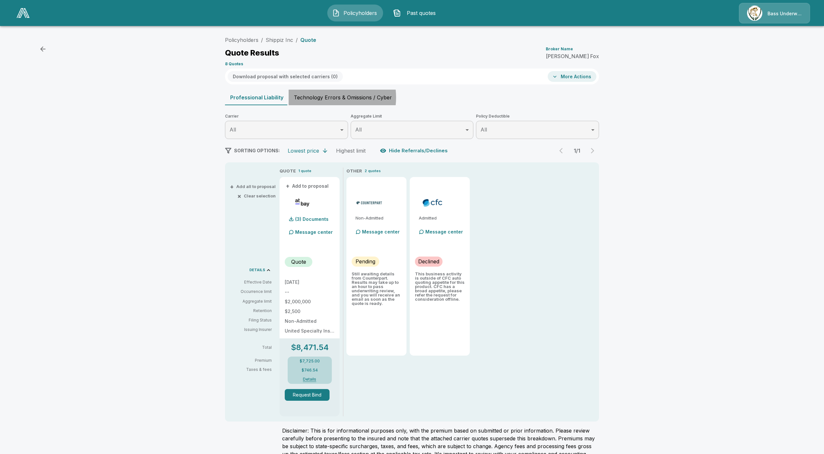
click at [327, 97] on button "Technology Errors & Omissions / Cyber" at bounding box center [342, 98] width 108 height 16
type input "*******"
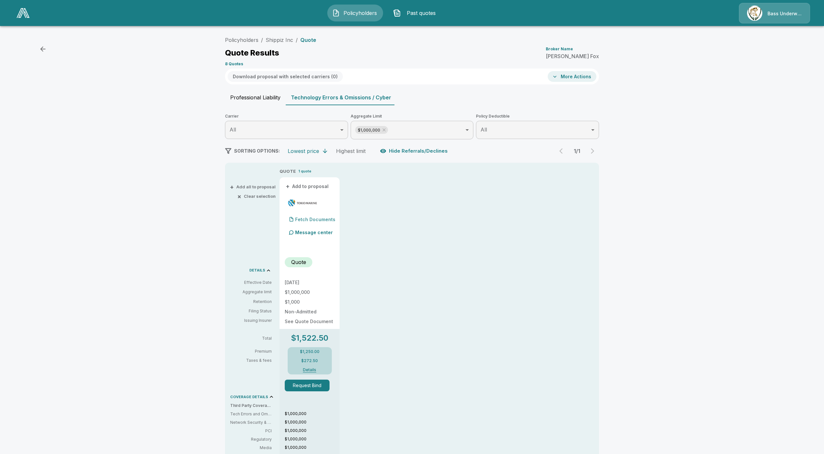
click at [320, 218] on p "Fetch Documents" at bounding box center [315, 219] width 40 height 5
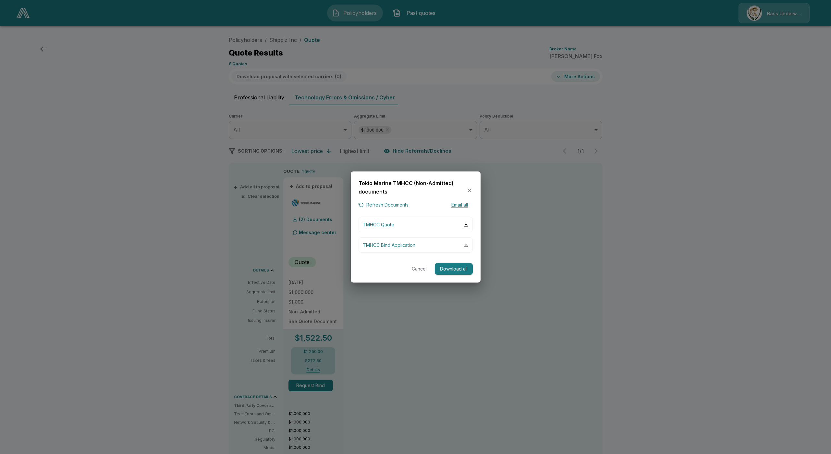
click at [471, 191] on icon "button" at bounding box center [470, 190] width 4 height 4
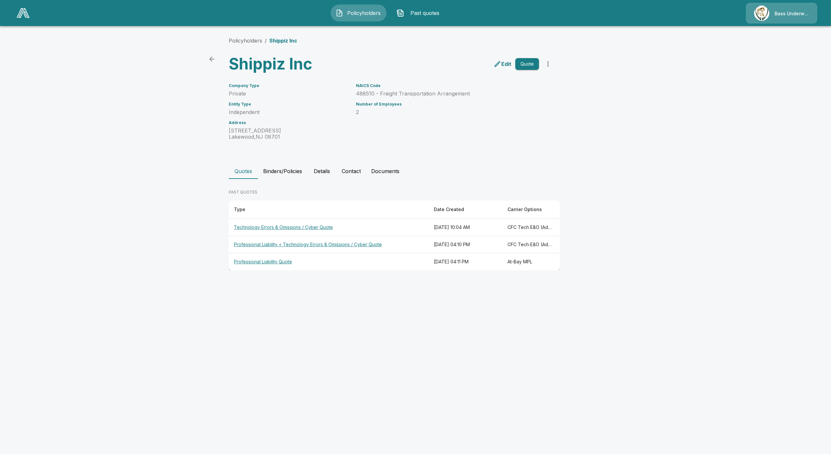
click at [275, 228] on th "Technology Errors & Omissions / Cyber Quote" at bounding box center [329, 227] width 200 height 17
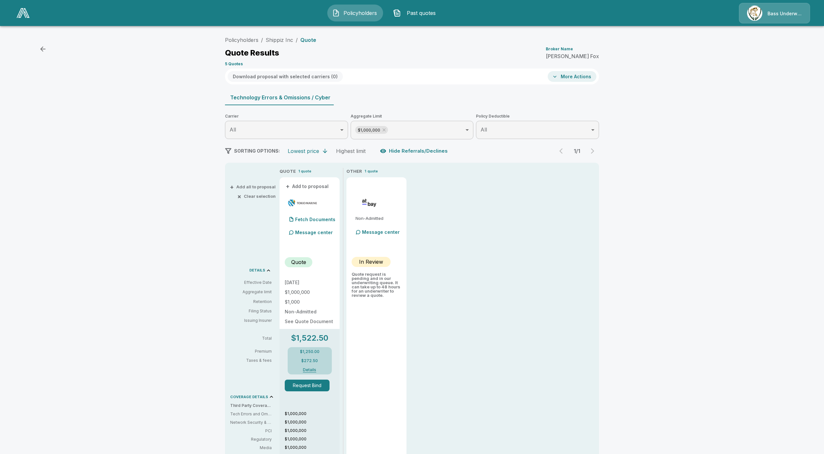
click at [407, 150] on button "Hide Referrals/Declines" at bounding box center [414, 151] width 72 height 12
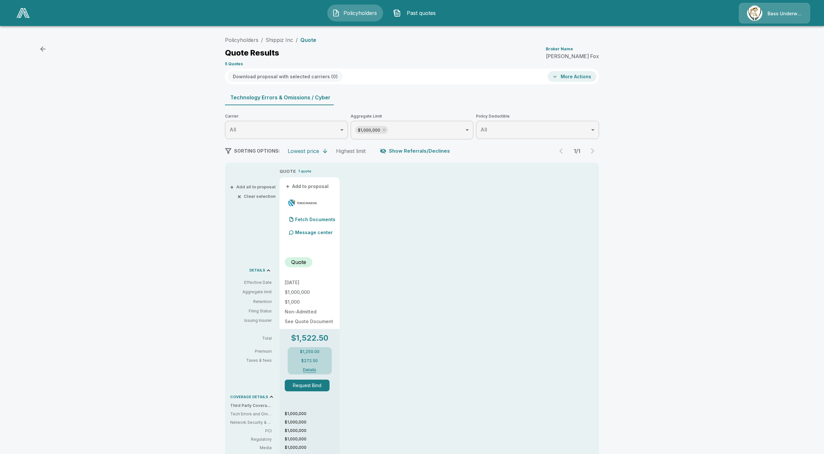
click at [407, 150] on button "Show Referrals/Declines" at bounding box center [415, 151] width 74 height 12
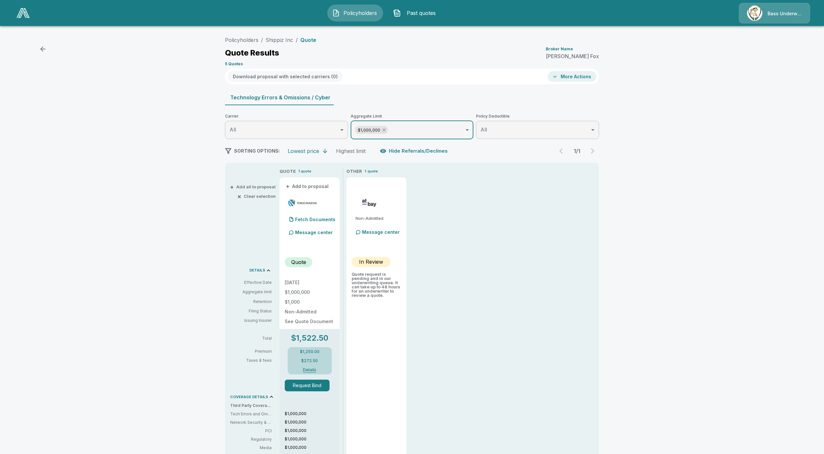
click at [386, 130] on icon at bounding box center [383, 129] width 5 height 5
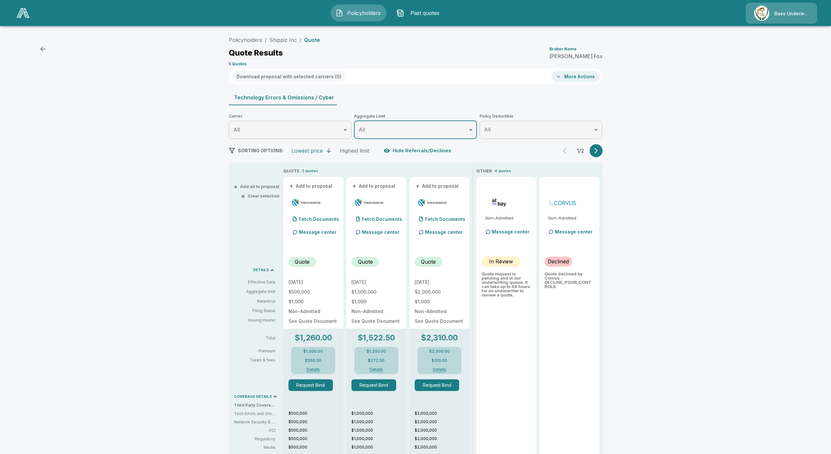
click at [404, 126] on body "Policyholders Past quotes Bass Underwriters Policyholders / Shippiz Inc / Quote…" at bounding box center [415, 349] width 831 height 699
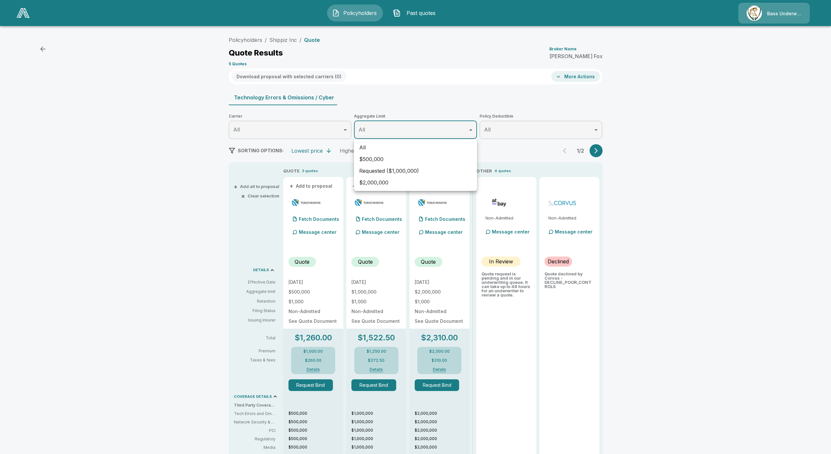
click at [398, 170] on li "Requested ($1,000,000)" at bounding box center [415, 171] width 123 height 12
type input "*******"
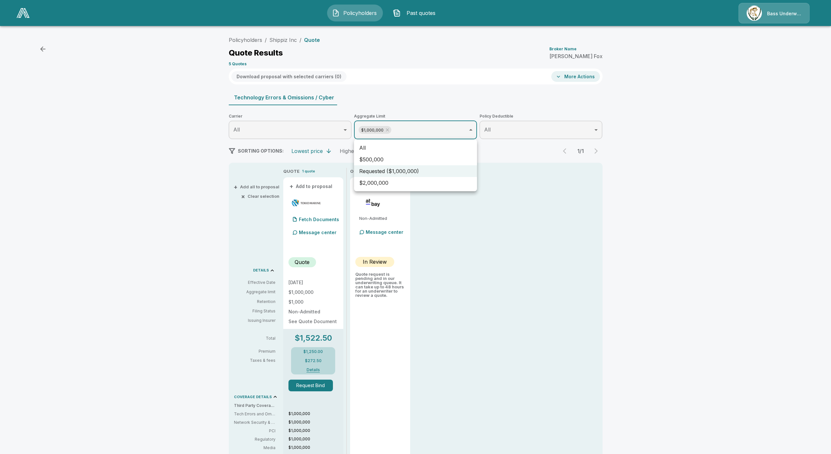
click at [457, 286] on div at bounding box center [415, 227] width 831 height 454
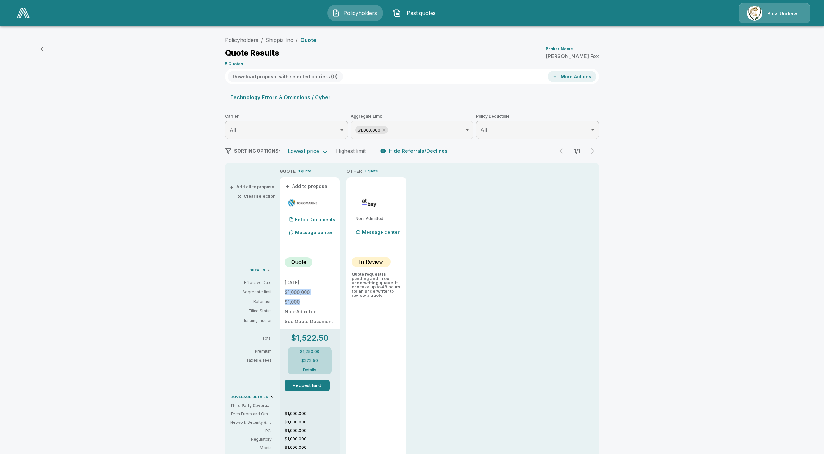
drag, startPoint x: 305, startPoint y: 300, endPoint x: 284, endPoint y: 291, distance: 23.1
click at [284, 291] on div "+ Add to proposal Fetch Documents Message center Quote 8/22/2025 $1,000,000 $1,…" at bounding box center [309, 390] width 60 height 426
click at [406, 323] on div "Non-Admitted Message center In Review Quote request is pending and in our under…" at bounding box center [376, 384] width 60 height 414
click at [385, 130] on icon at bounding box center [383, 130] width 3 height 3
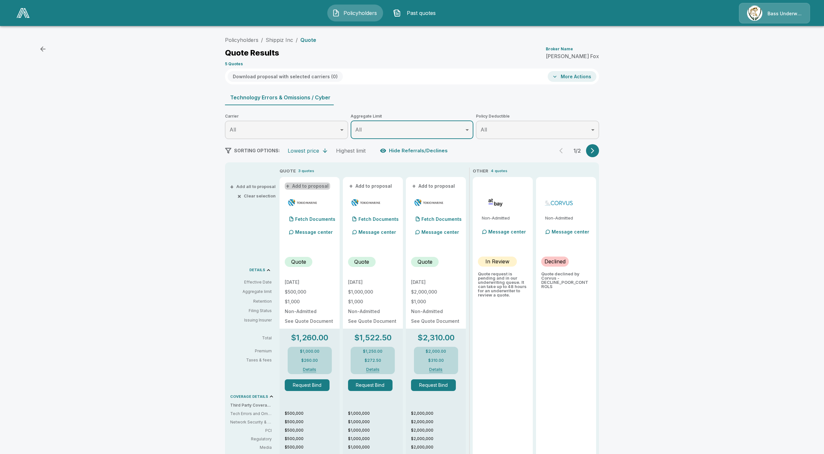
click at [318, 186] on button "+ Add to proposal" at bounding box center [307, 185] width 45 height 7
click at [372, 185] on button "+ Add to proposal" at bounding box center [370, 185] width 45 height 7
click at [451, 183] on button "+ Add to proposal" at bounding box center [433, 185] width 45 height 7
click at [290, 77] on button "Download proposal with selected carriers ( 1 )" at bounding box center [284, 76] width 114 height 11
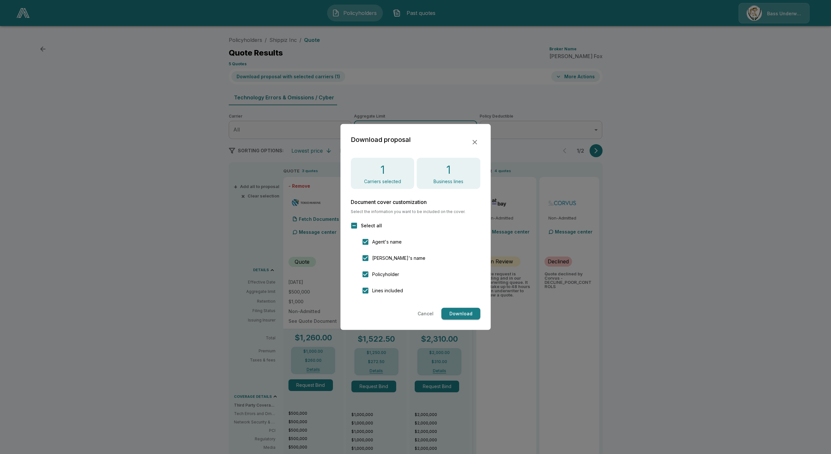
click at [373, 243] on span "Agent's name" at bounding box center [387, 241] width 30 height 7
click at [461, 318] on button "Download" at bounding box center [460, 314] width 39 height 12
click at [477, 142] on icon "button" at bounding box center [475, 142] width 8 height 8
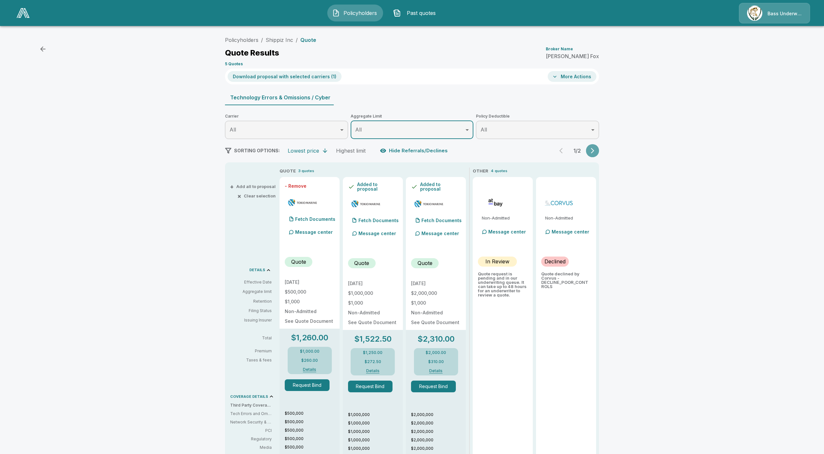
click at [594, 153] on icon "button" at bounding box center [592, 151] width 3 height 6
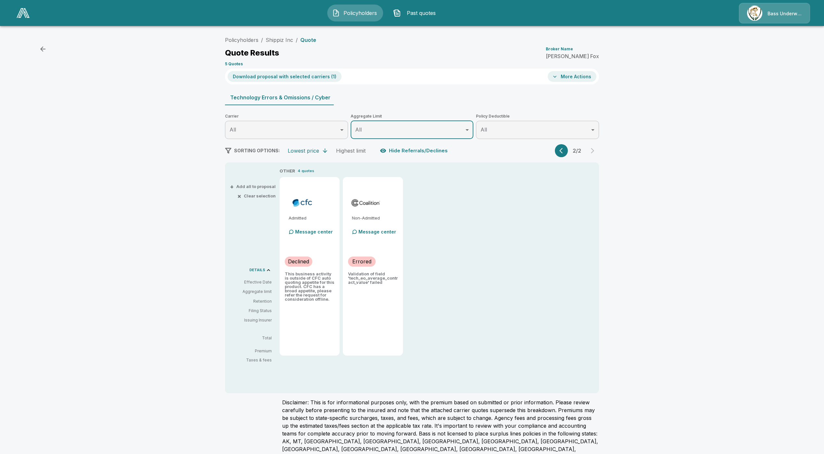
click at [562, 155] on button "button" at bounding box center [561, 150] width 13 height 13
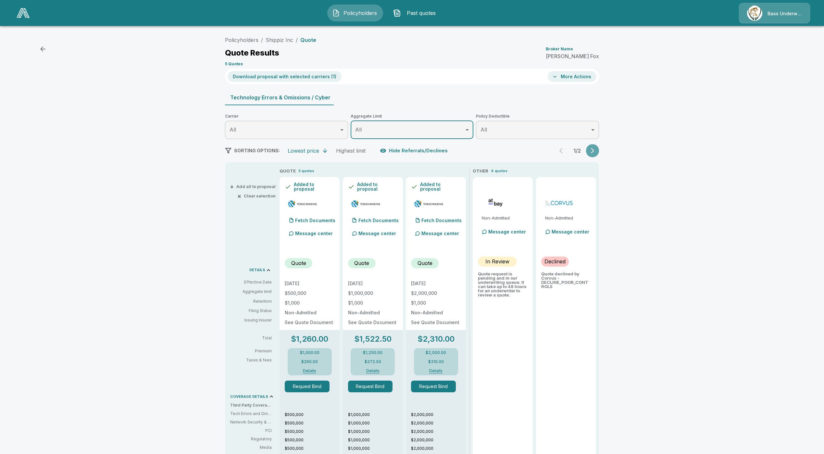
click at [599, 150] on button "button" at bounding box center [592, 150] width 13 height 13
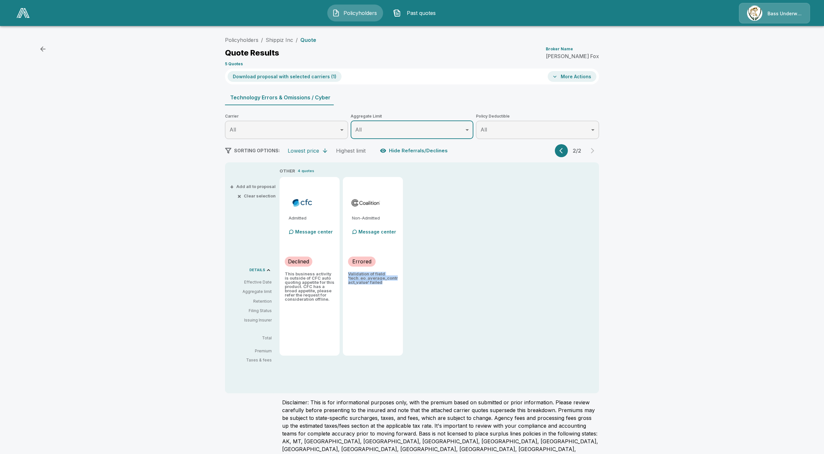
drag, startPoint x: 393, startPoint y: 281, endPoint x: 352, endPoint y: 272, distance: 41.2
click at [352, 272] on p "Validation of field 'tech_eo_average_contract_value' failed" at bounding box center [373, 278] width 50 height 13
click at [466, 306] on div "OTHER 4 quotes Admitted Message center Declined This business activity is outsi…" at bounding box center [438, 261] width 319 height 188
click at [587, 75] on button "More Actions" at bounding box center [571, 76] width 49 height 11
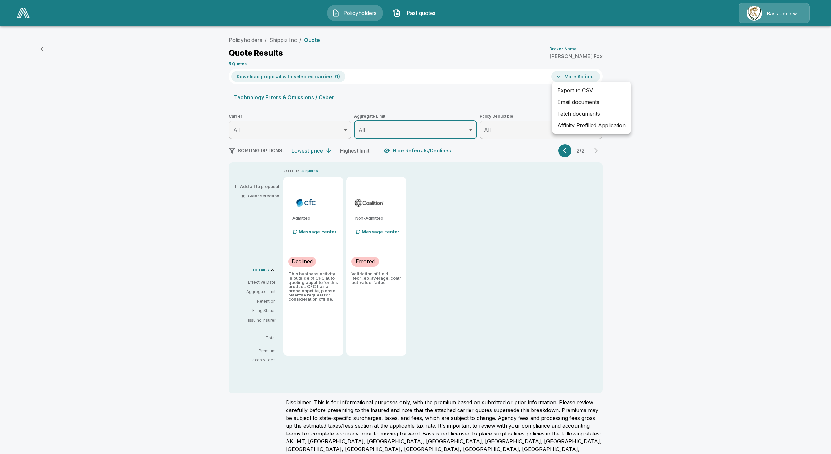
click at [589, 128] on li "Affinity Prefilled Application" at bounding box center [591, 125] width 79 height 12
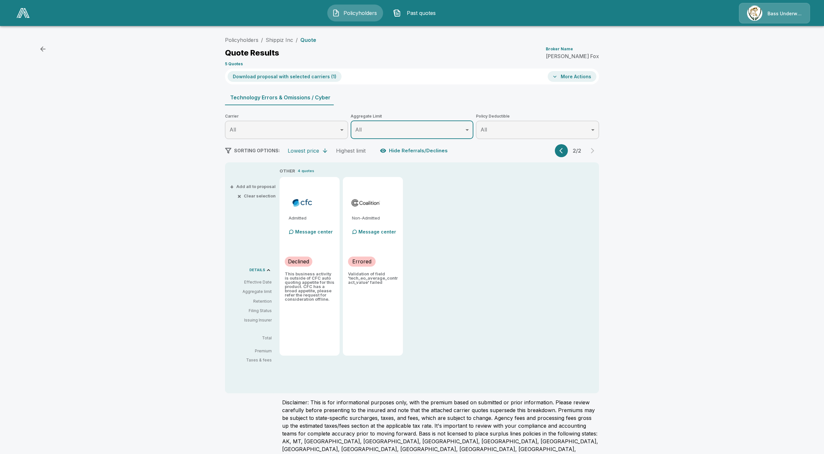
click at [580, 81] on button "More Actions" at bounding box center [571, 76] width 49 height 11
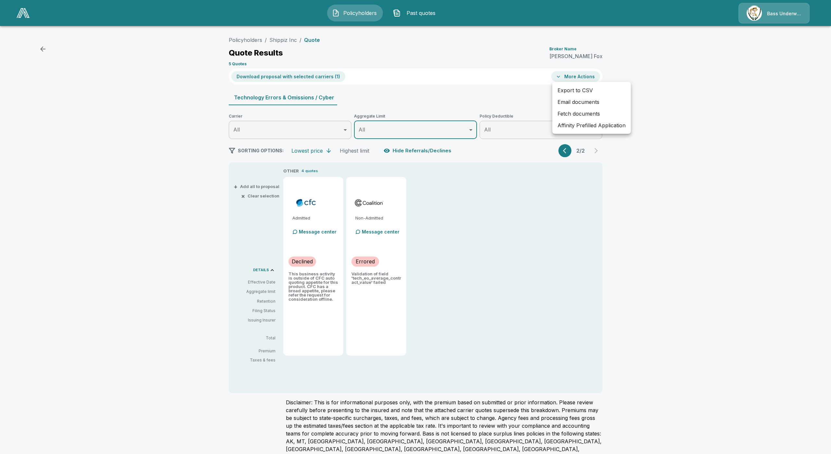
click at [566, 151] on div at bounding box center [415, 227] width 831 height 454
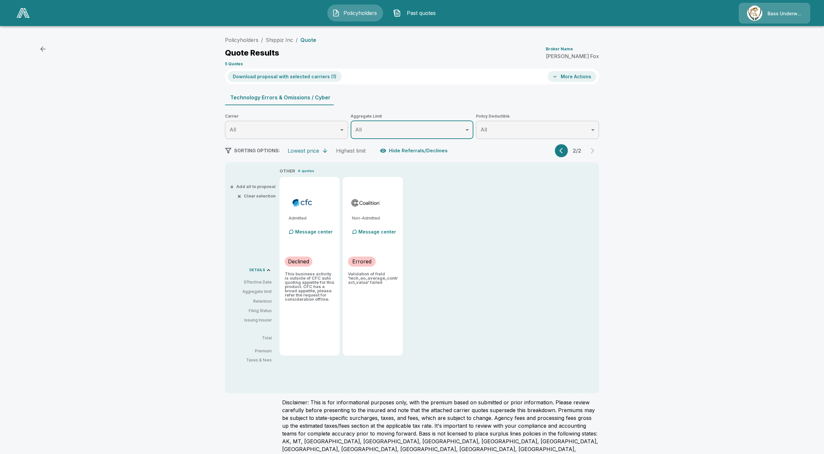
click at [566, 151] on icon "button" at bounding box center [562, 150] width 6 height 6
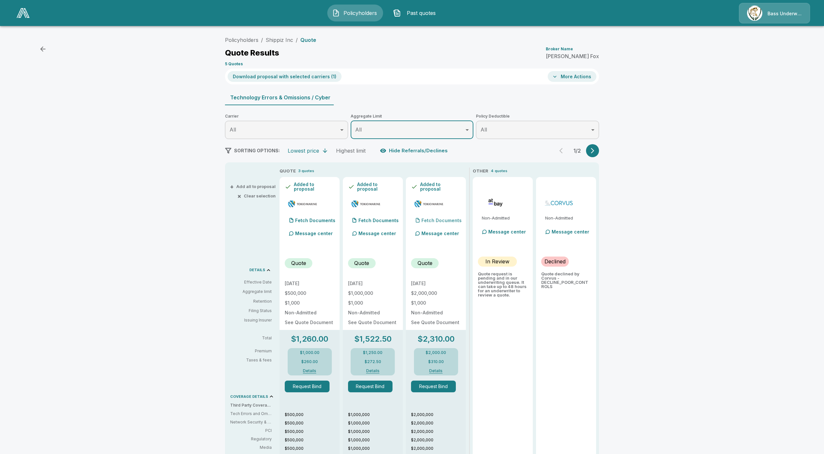
click at [443, 216] on div "Fetch Documents" at bounding box center [436, 220] width 51 height 13
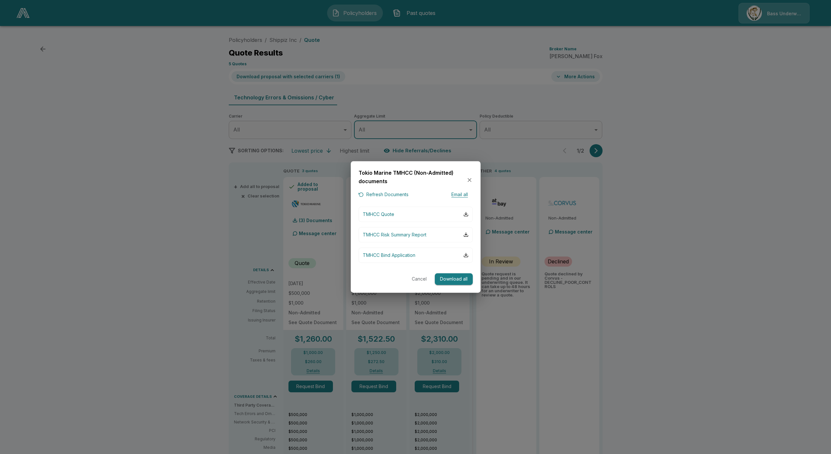
click at [449, 279] on button "Download all" at bounding box center [454, 279] width 38 height 12
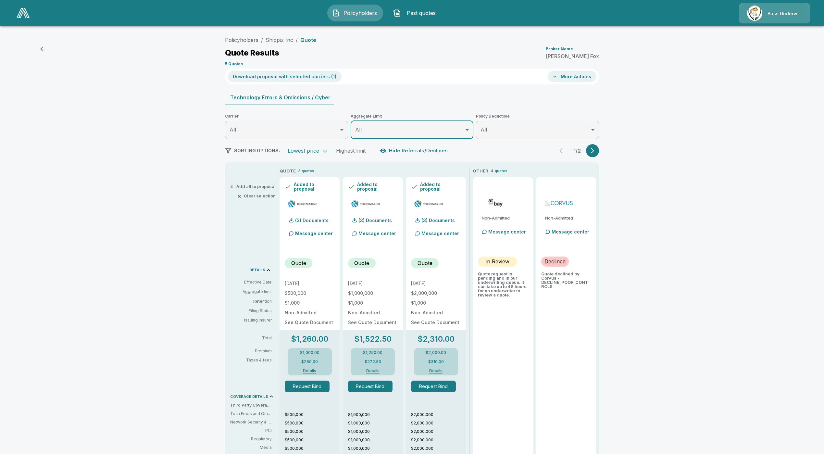
click at [663, 253] on div "Policyholders / Shippiz Inc / Quote Quote Results Broker Name Cameron Fox 5 Quo…" at bounding box center [412, 366] width 824 height 670
click at [595, 153] on icon "button" at bounding box center [592, 150] width 6 height 6
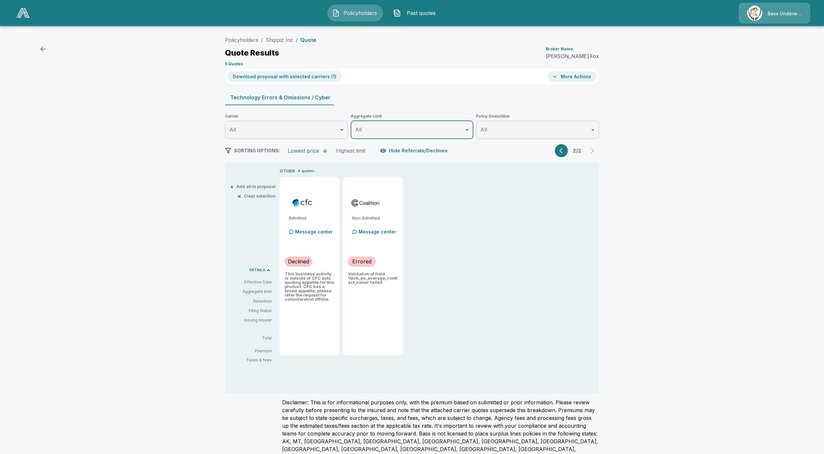
click at [313, 232] on p "Message center" at bounding box center [314, 231] width 38 height 7
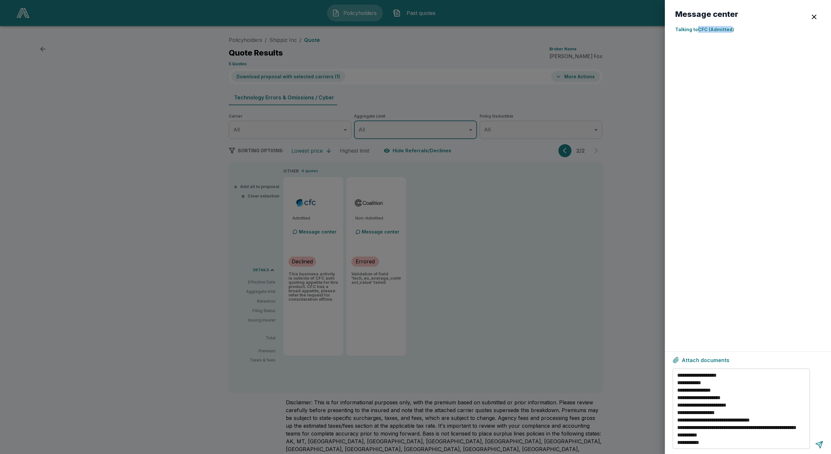
drag, startPoint x: 698, startPoint y: 31, endPoint x: 731, endPoint y: 31, distance: 33.4
click at [731, 31] on p "Talking to CFC (Admitted)" at bounding box center [747, 29] width 145 height 7
click at [721, 161] on div at bounding box center [747, 184] width 145 height 292
click at [714, 440] on textarea "**********" at bounding box center [742, 408] width 130 height 75
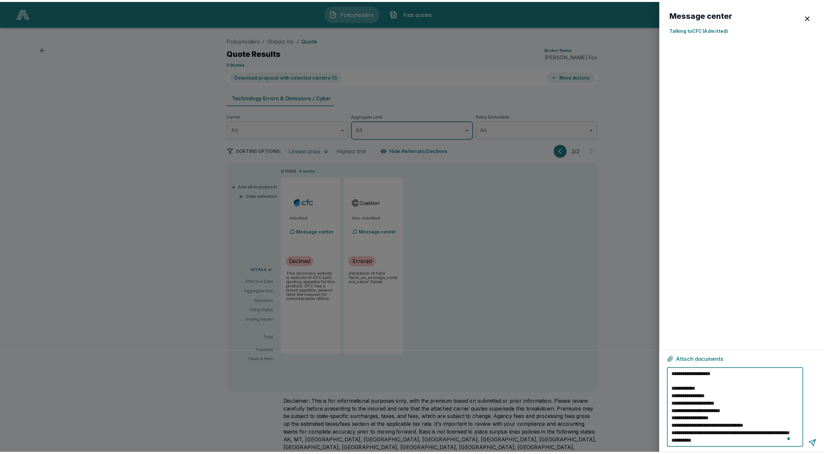
scroll to position [0, 0]
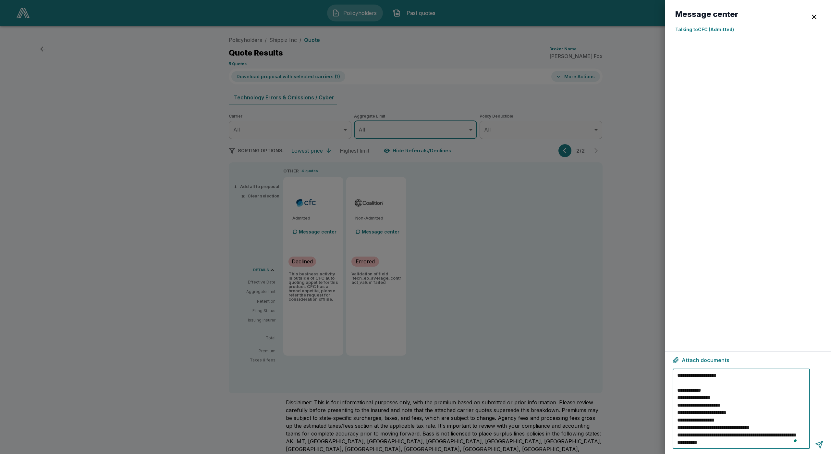
type textarea "**********"
click at [816, 12] on button "button" at bounding box center [814, 16] width 13 height 13
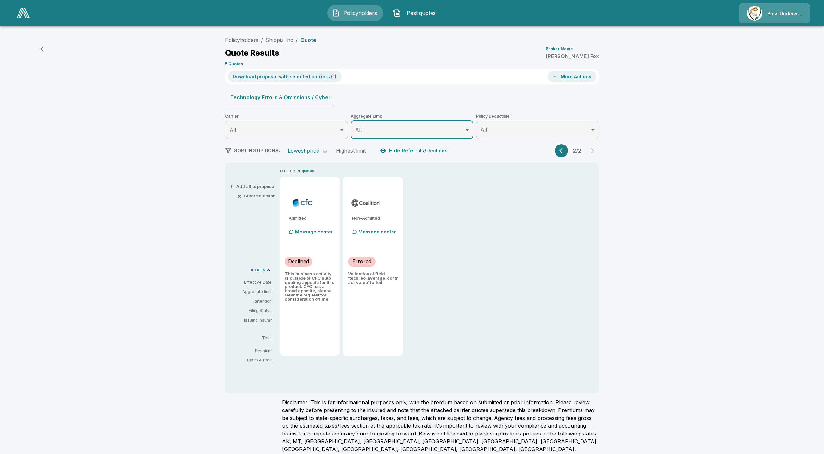
click at [566, 141] on div "Policyholders / Shippiz Inc / Quote Quote Results Broker Name Cameron Fox 5 Quo…" at bounding box center [411, 258] width 389 height 450
click at [571, 153] on div "2 / 2" at bounding box center [577, 150] width 44 height 13
click at [561, 150] on button "button" at bounding box center [561, 150] width 13 height 13
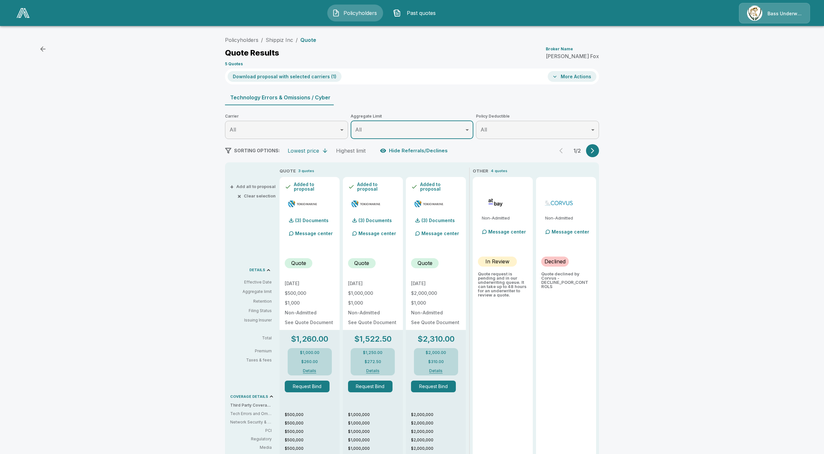
click at [268, 194] on button "× Clear selection" at bounding box center [257, 196] width 37 height 4
click at [724, 206] on div "Policyholders / Shippiz Inc / Quote Quote Results Broker Name Cameron Fox 5 Quo…" at bounding box center [412, 365] width 824 height 668
click at [277, 39] on link "Shippiz Inc" at bounding box center [279, 40] width 28 height 6
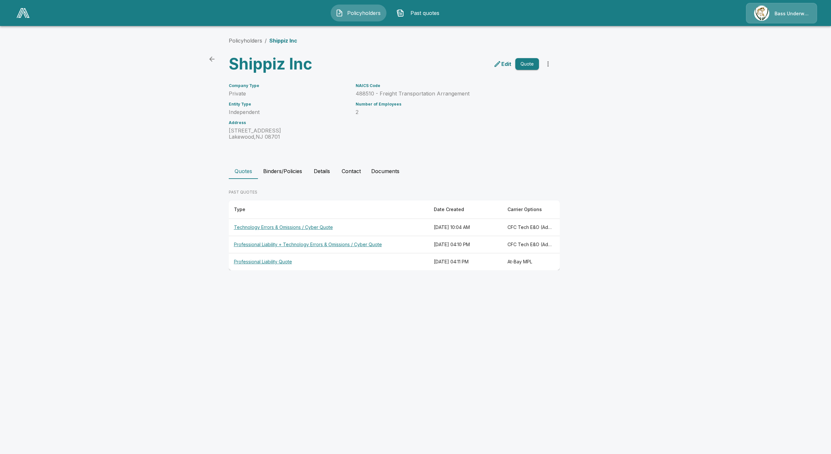
click at [538, 64] on button "Quote" at bounding box center [527, 64] width 24 height 12
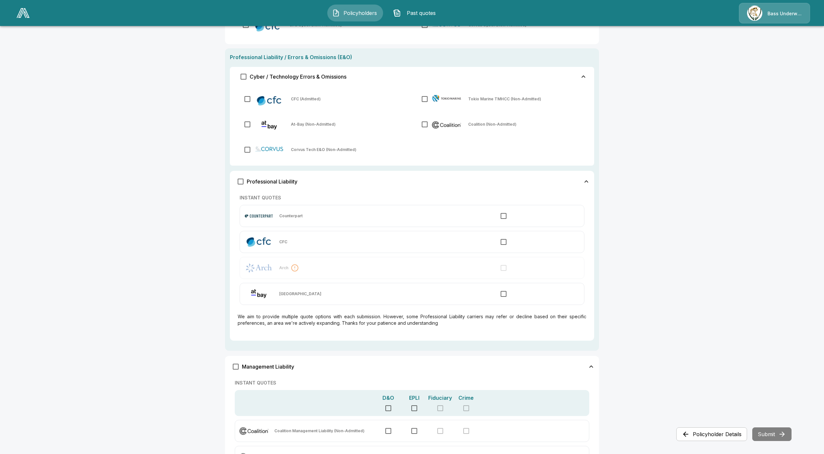
scroll to position [278, 0]
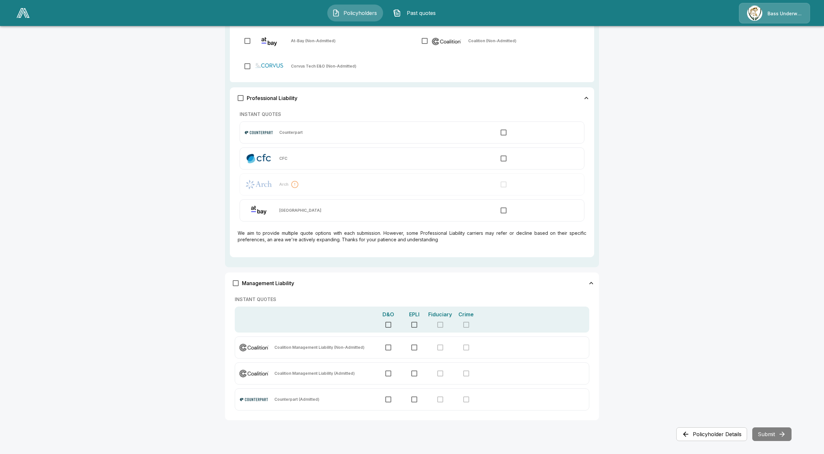
click at [497, 284] on div "Management Liability" at bounding box center [412, 283] width 366 height 14
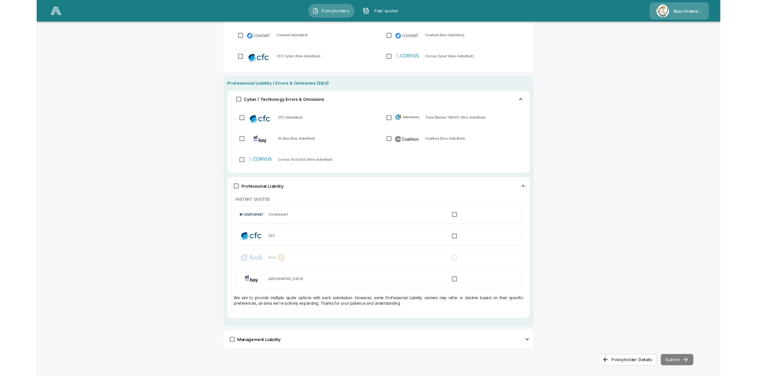
scroll to position [152, 0]
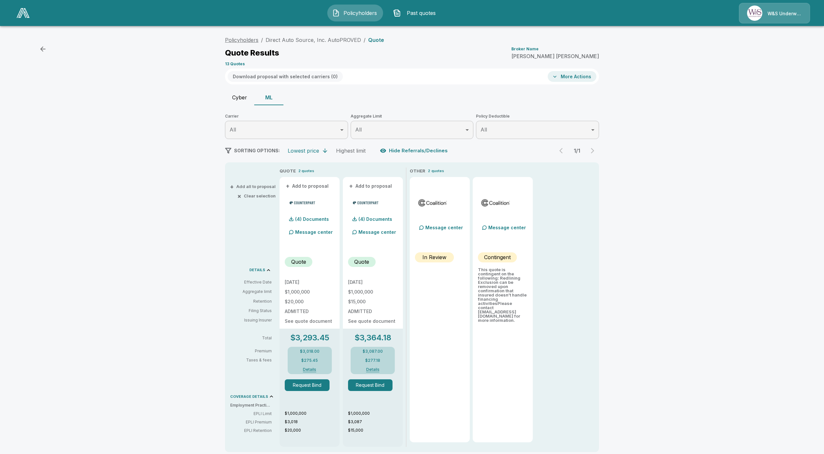
click at [250, 42] on link "Policyholders" at bounding box center [241, 40] width 33 height 6
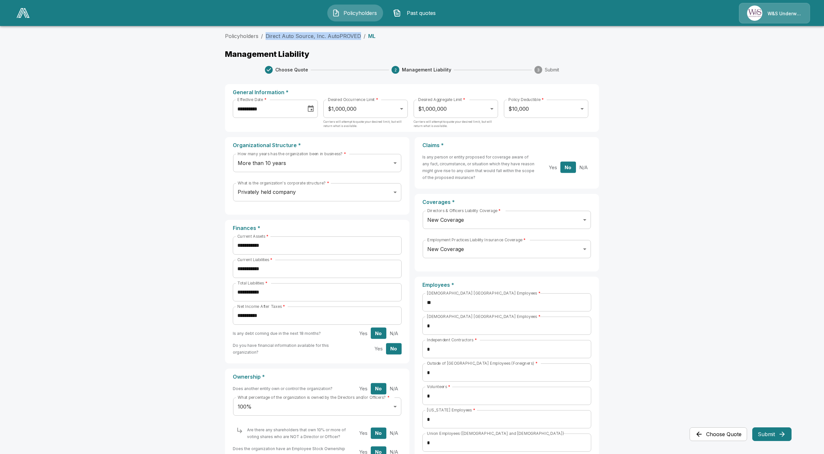
drag, startPoint x: 361, startPoint y: 36, endPoint x: 266, endPoint y: 36, distance: 94.8
click at [266, 36] on ol "Policyholders / Direct Auto Source, Inc. AutoPROVED / ML" at bounding box center [412, 36] width 374 height 8
copy link "Direct Auto Source, Inc. AutoPROVED"
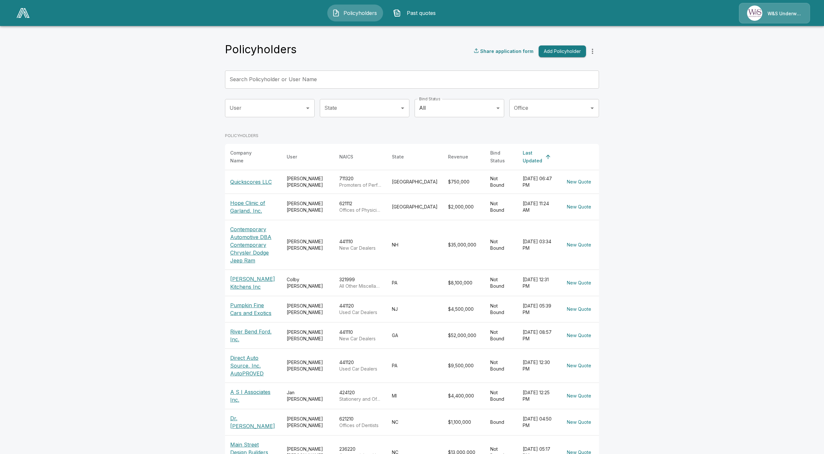
click at [295, 73] on div "Search Policyholder or User Name Search Policyholder or User Name" at bounding box center [412, 79] width 374 height 18
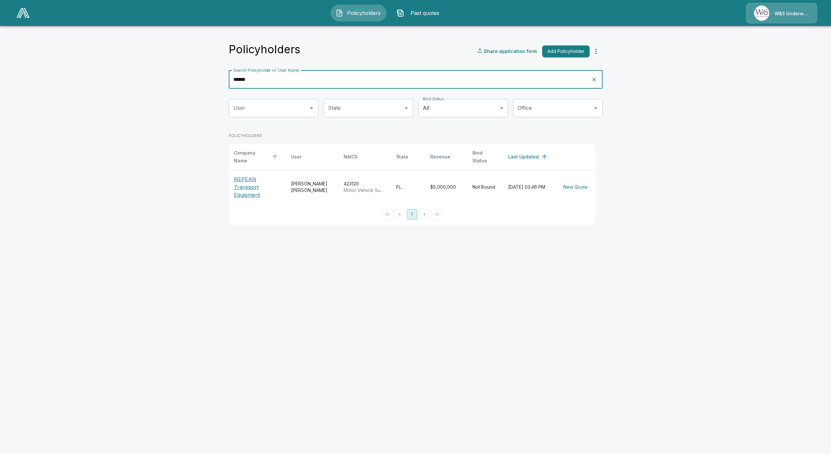
type input "******"
click at [252, 189] on th "NEPEAN Transport Equipment" at bounding box center [257, 187] width 57 height 34
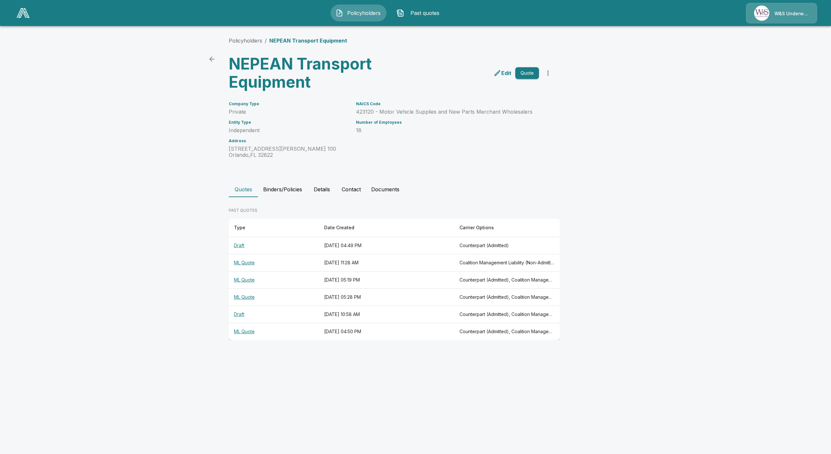
click at [234, 264] on th "ML Quote" at bounding box center [274, 262] width 90 height 17
click at [244, 280] on th "ML Quote" at bounding box center [274, 279] width 90 height 17
click at [241, 243] on th "Draft" at bounding box center [274, 245] width 90 height 17
click at [554, 71] on button "more" at bounding box center [548, 73] width 13 height 13
click at [522, 106] on li "Import Quotes" at bounding box center [547, 109] width 99 height 12
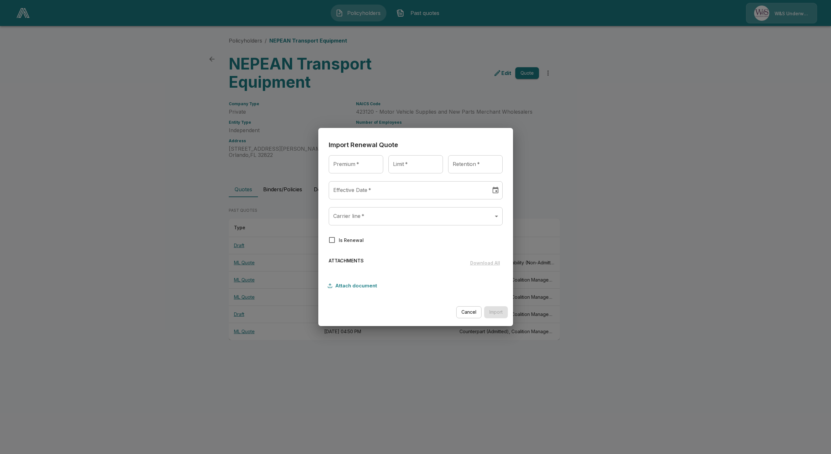
click at [350, 159] on div "Premium   * Premium   *" at bounding box center [356, 164] width 55 height 18
type input "******"
click at [403, 165] on input "Limit   *" at bounding box center [415, 164] width 55 height 18
type input "**********"
drag, startPoint x: 472, startPoint y: 165, endPoint x: 474, endPoint y: 169, distance: 4.6
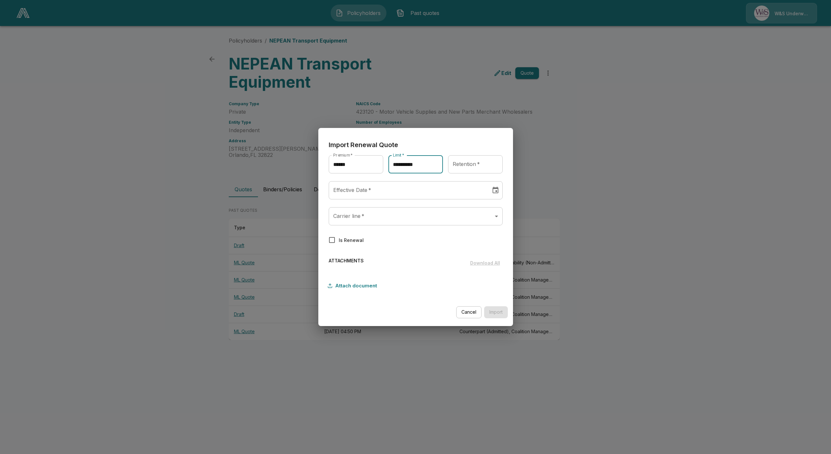
click at [472, 165] on input "Retention   *" at bounding box center [475, 164] width 55 height 18
type input "******"
type input "********"
click at [449, 186] on input "********" at bounding box center [408, 190] width 158 height 18
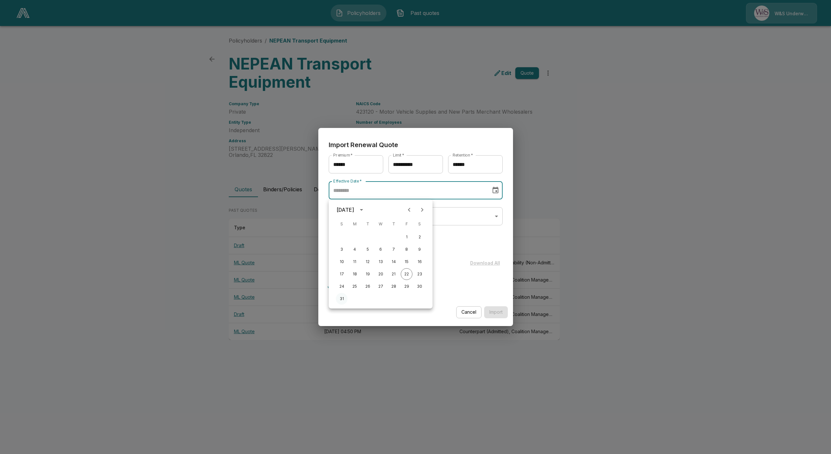
click at [343, 296] on button "31" at bounding box center [342, 299] width 12 height 12
type input "********"
click at [350, 214] on body "Policyholders Past quotes W&S Underwriters Policyholders / NEPEAN Transport Equ…" at bounding box center [415, 176] width 831 height 352
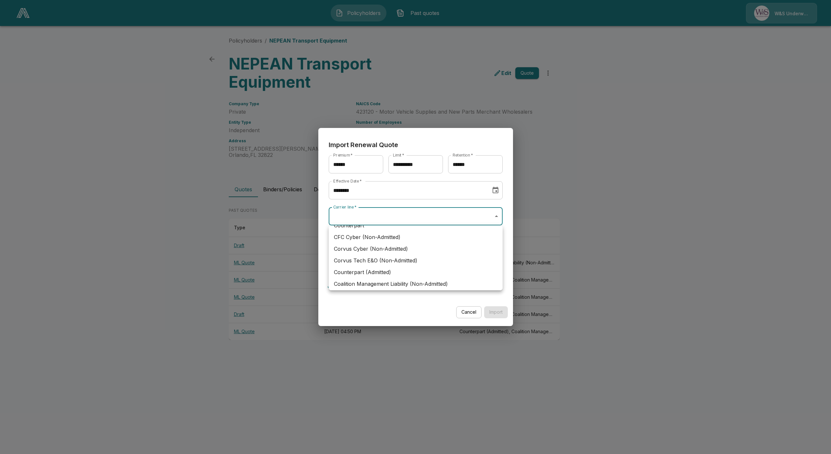
scroll to position [127, 0]
click at [373, 257] on li "Counterpart (Admitted)" at bounding box center [416, 258] width 174 height 12
type input "**********"
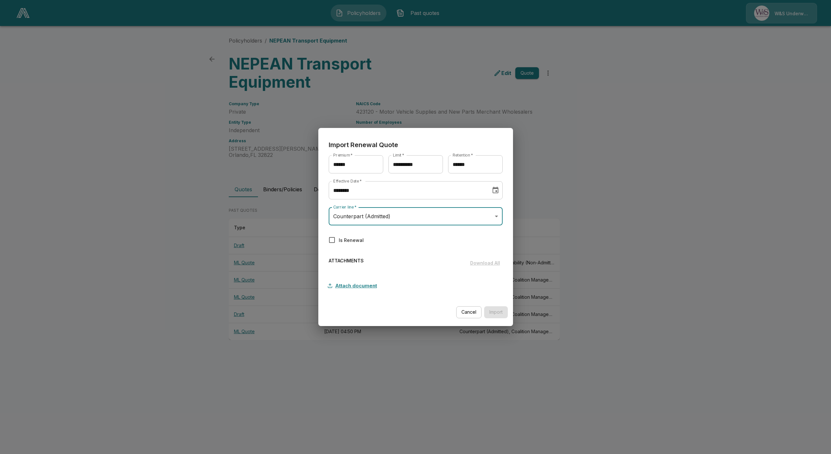
click at [356, 285] on button "Attach document" at bounding box center [354, 285] width 51 height 12
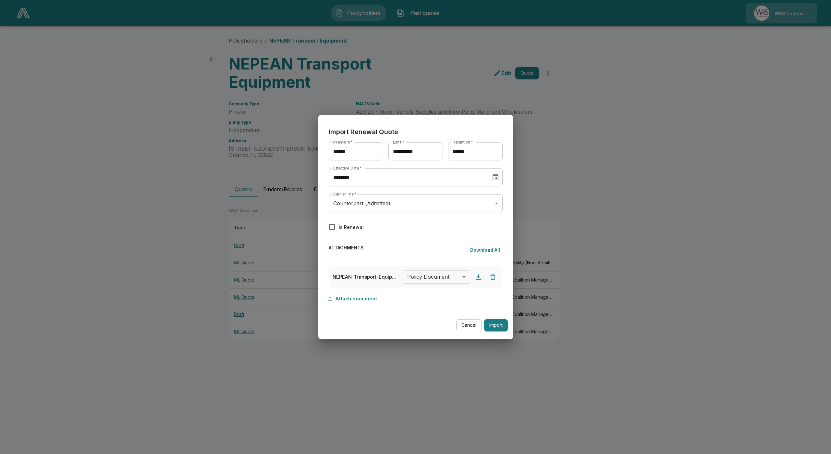
click at [452, 272] on body "Policyholders Past quotes W&S Underwriters Policyholders / NEPEAN Transport Equ…" at bounding box center [415, 176] width 831 height 352
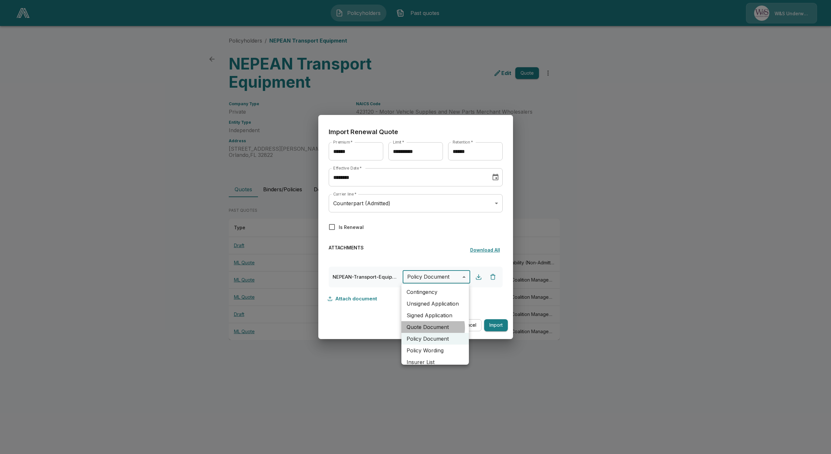
click at [431, 328] on li "Quote Document" at bounding box center [434, 327] width 67 height 12
type input "**********"
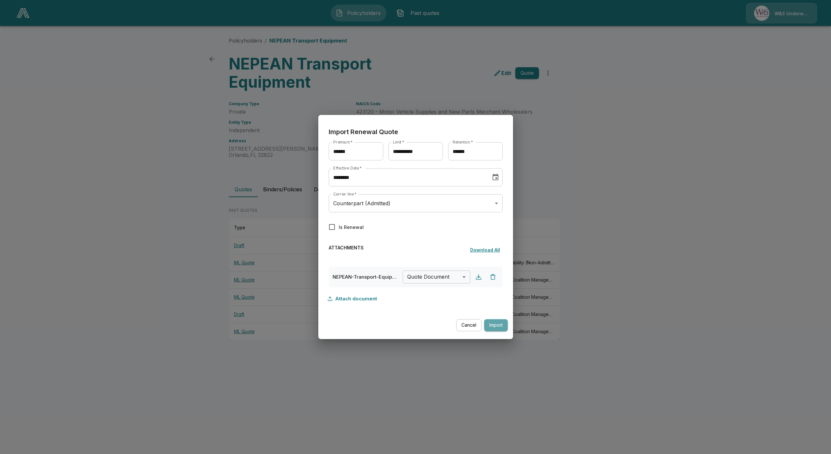
click at [498, 326] on button "Import" at bounding box center [496, 325] width 24 height 12
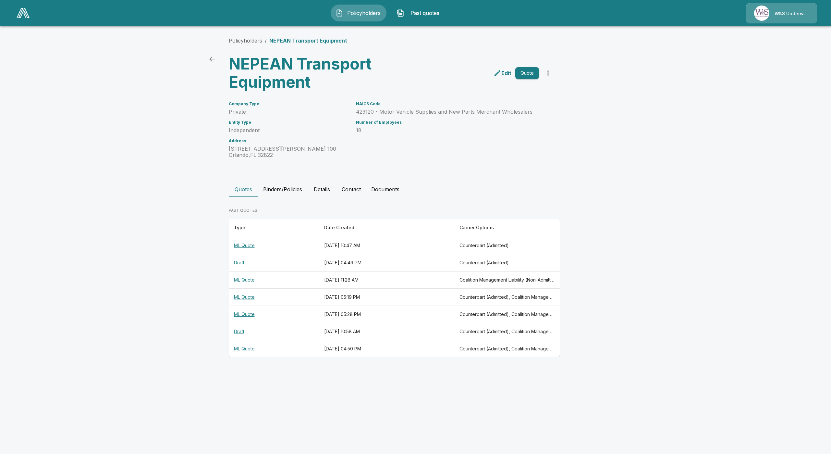
click at [248, 244] on th "ML Quote" at bounding box center [274, 245] width 90 height 17
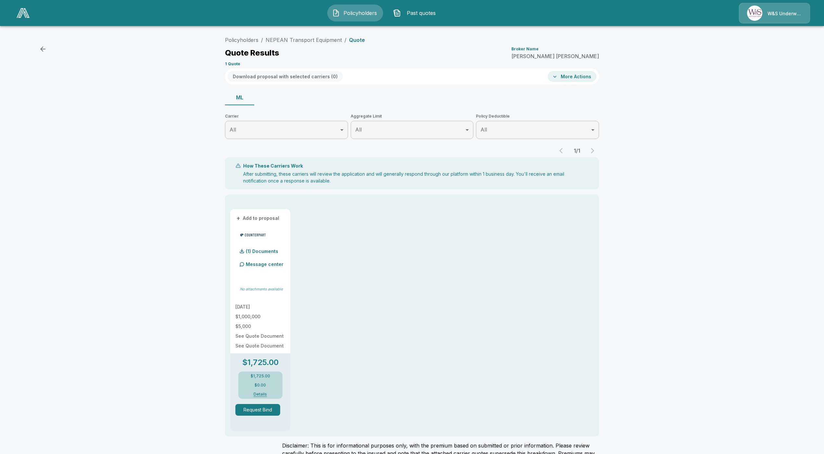
click at [180, 172] on div "Policyholders / NEPEAN Transport Equipment / Quote Quote Results Broker Name [P…" at bounding box center [412, 259] width 824 height 457
click at [169, 108] on div "Policyholders / NEPEAN Transport Equipment / Quote Quote Results Broker Name [P…" at bounding box center [412, 259] width 824 height 457
click at [266, 394] on button "Details" at bounding box center [260, 394] width 26 height 4
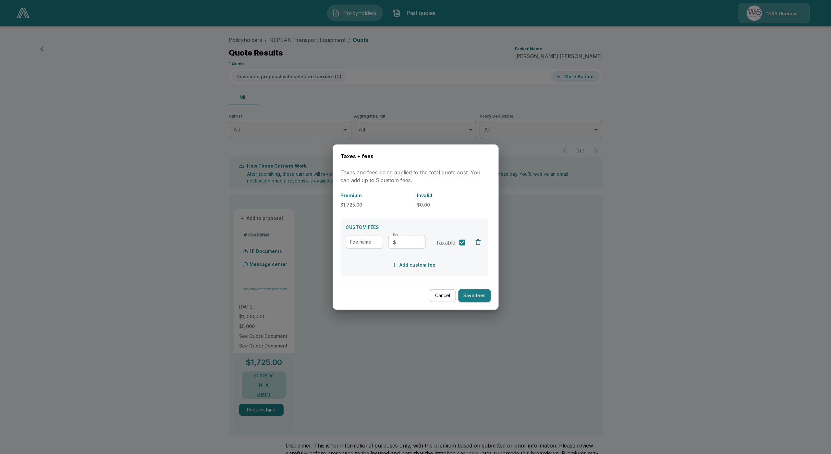
click at [444, 295] on button "Cancel" at bounding box center [443, 295] width 26 height 13
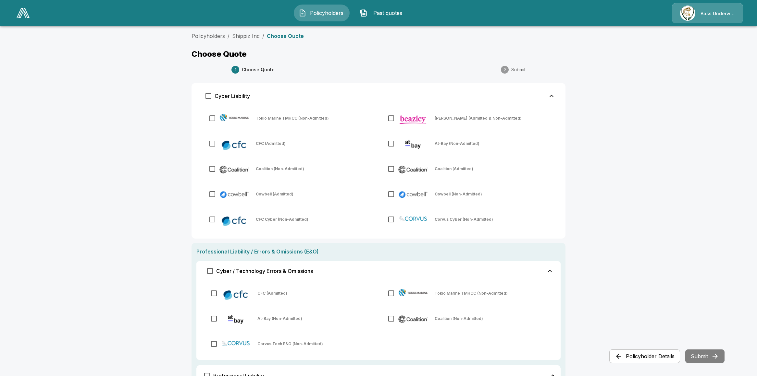
scroll to position [152, 0]
